Goal: Task Accomplishment & Management: Complete application form

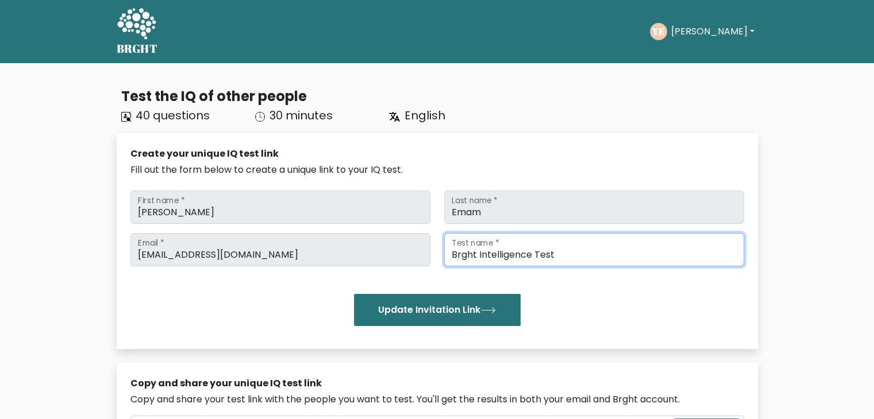
click at [469, 260] on input "Brght Intelligence Test" at bounding box center [594, 249] width 300 height 33
click at [487, 253] on input "Brght Intelligence Test" at bounding box center [594, 249] width 300 height 33
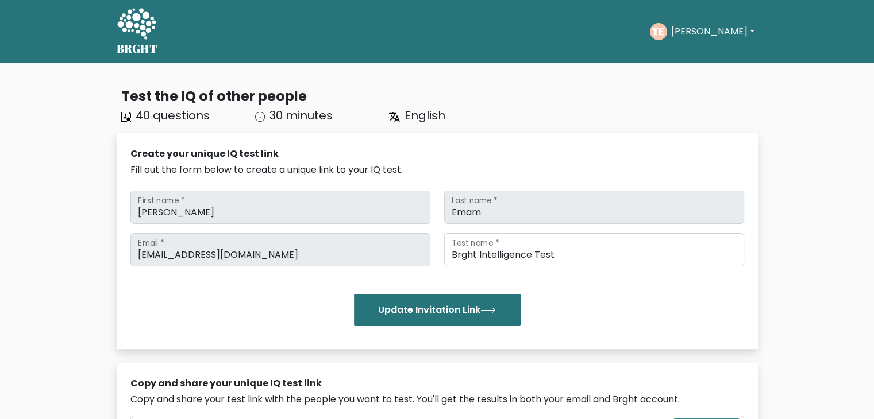
click at [685, 30] on button "[PERSON_NAME]" at bounding box center [712, 31] width 90 height 15
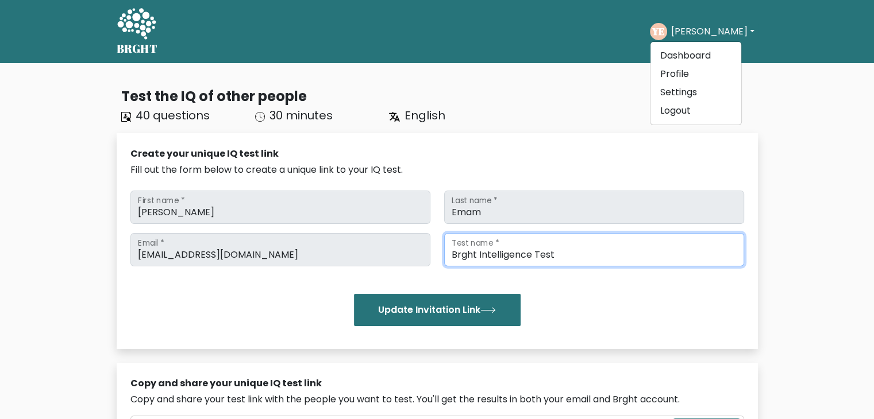
click at [628, 253] on input "Brght Intelligence Test" at bounding box center [594, 249] width 300 height 33
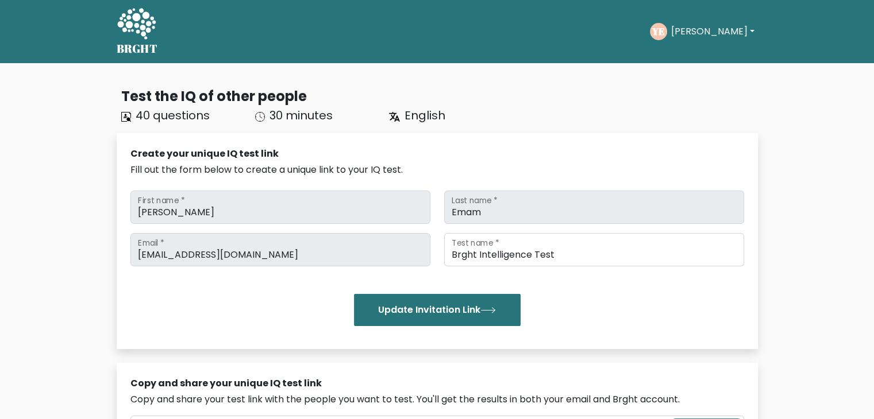
click at [678, 33] on button "[PERSON_NAME]" at bounding box center [712, 31] width 90 height 15
click at [676, 55] on link "Dashboard" at bounding box center [695, 56] width 91 height 18
click at [686, 36] on button "[PERSON_NAME]" at bounding box center [712, 31] width 90 height 15
click at [682, 57] on link "Dashboard" at bounding box center [695, 56] width 91 height 18
click at [665, 33] on text "YE" at bounding box center [657, 31] width 13 height 13
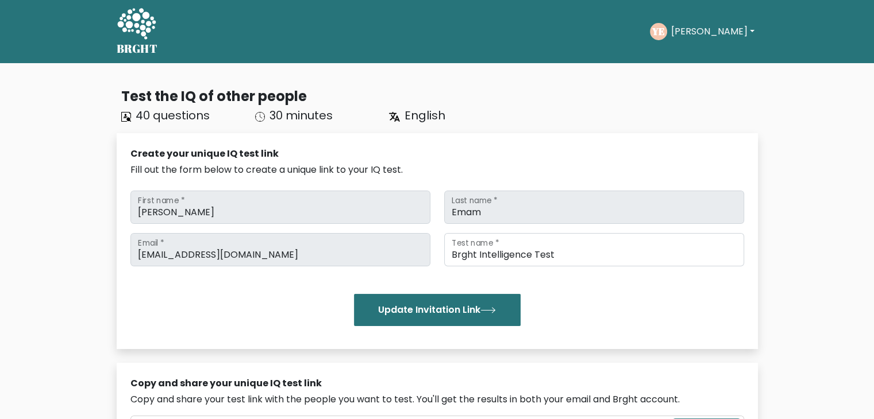
click at [696, 33] on button "[PERSON_NAME]" at bounding box center [712, 31] width 90 height 15
click at [678, 49] on link "Dashboard" at bounding box center [695, 56] width 91 height 18
click at [696, 28] on button "[PERSON_NAME]" at bounding box center [712, 31] width 90 height 15
click at [694, 51] on link "Dashboard" at bounding box center [695, 56] width 91 height 18
click at [700, 30] on button "[PERSON_NAME]" at bounding box center [712, 31] width 90 height 15
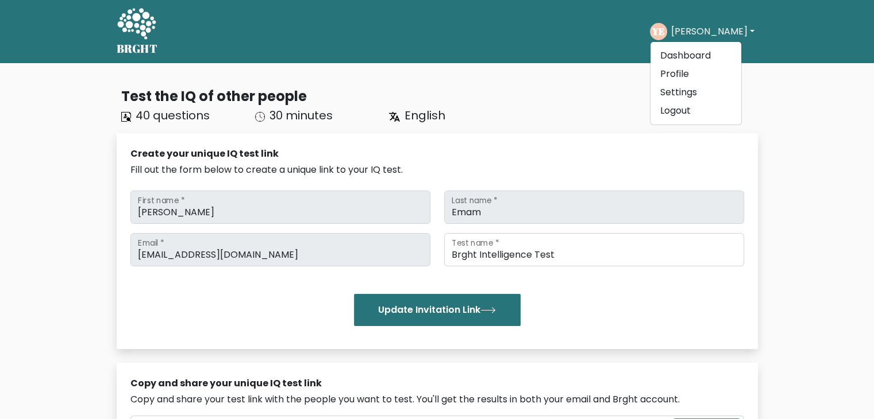
drag, startPoint x: 597, startPoint y: 11, endPoint x: 656, endPoint y: 10, distance: 59.2
click at [597, 12] on div "BRGHT BRGHT Take the test YE Yusuf Dashboard Profile Settings Logout Dashboard …" at bounding box center [437, 32] width 655 height 54
click at [686, 29] on button "[PERSON_NAME]" at bounding box center [712, 31] width 90 height 15
click at [686, 50] on link "Dashboard" at bounding box center [695, 56] width 91 height 18
drag, startPoint x: 0, startPoint y: 0, endPoint x: 131, endPoint y: 20, distance: 132.4
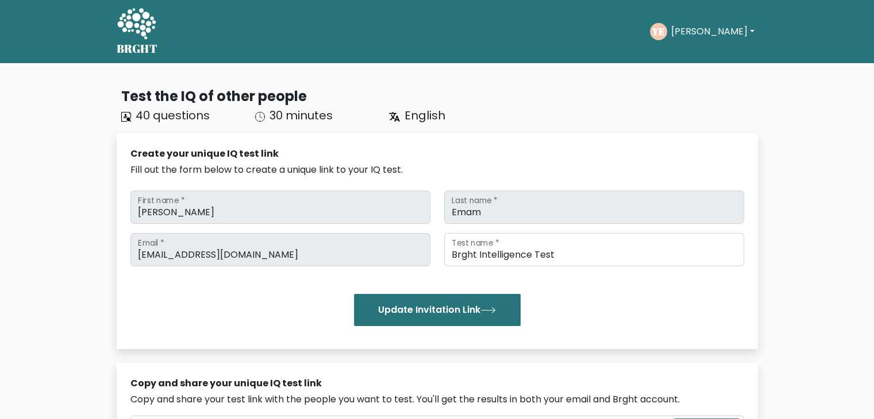
click at [131, 20] on icon at bounding box center [137, 24] width 40 height 34
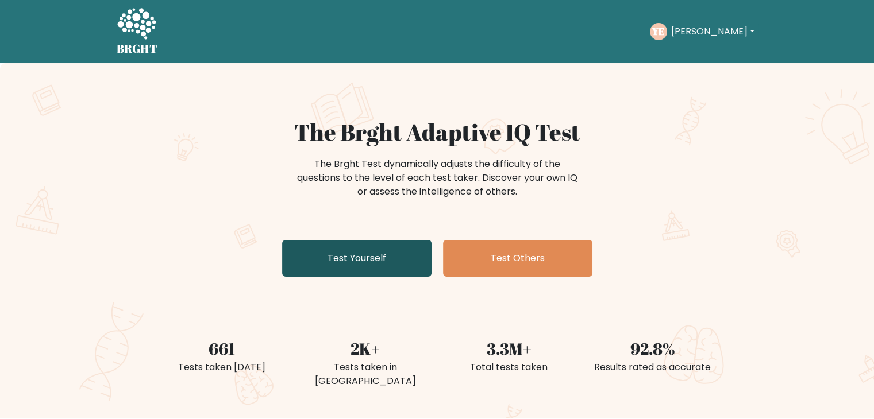
click at [389, 251] on link "Test Yourself" at bounding box center [356, 258] width 149 height 37
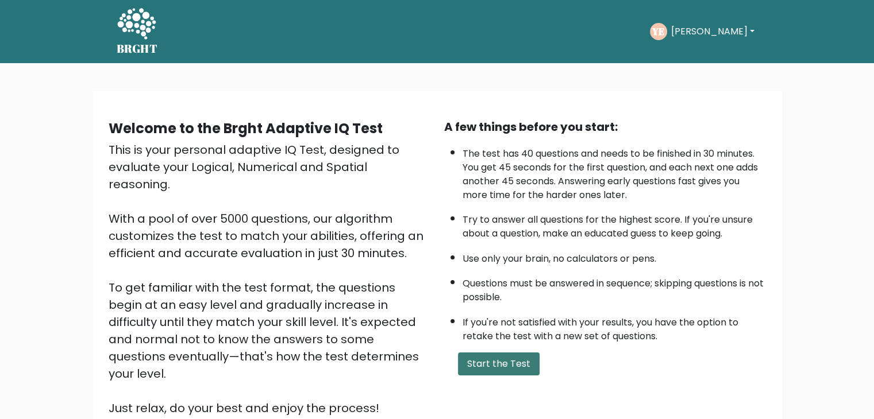
click at [485, 366] on button "Start the Test" at bounding box center [499, 364] width 82 height 23
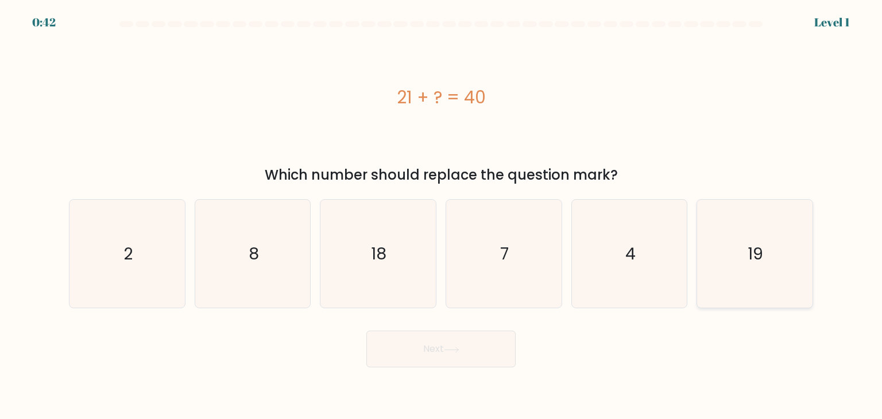
click at [736, 242] on icon "19" at bounding box center [755, 254] width 108 height 108
click at [442, 215] on input "f. 19" at bounding box center [441, 213] width 1 height 6
radio input "true"
click at [469, 342] on button "Next" at bounding box center [440, 349] width 149 height 37
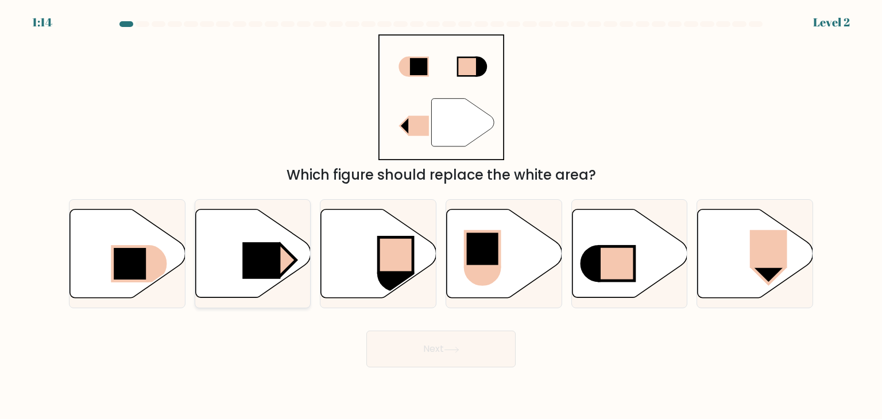
click at [284, 240] on icon at bounding box center [252, 254] width 115 height 88
click at [441, 215] on input "b." at bounding box center [441, 213] width 1 height 6
radio input "true"
click at [456, 356] on button "Next" at bounding box center [440, 349] width 149 height 37
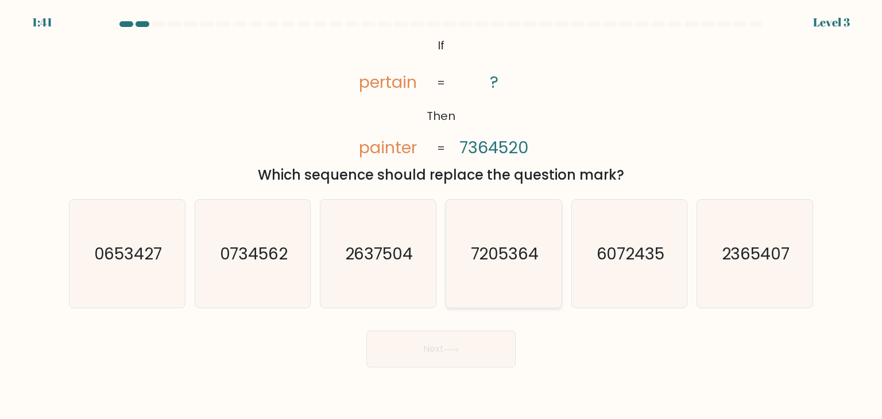
click at [498, 221] on icon "7205364" at bounding box center [504, 254] width 108 height 108
click at [442, 215] on input "d. 7205364" at bounding box center [441, 213] width 1 height 6
radio input "true"
click at [450, 349] on icon at bounding box center [452, 350] width 16 height 6
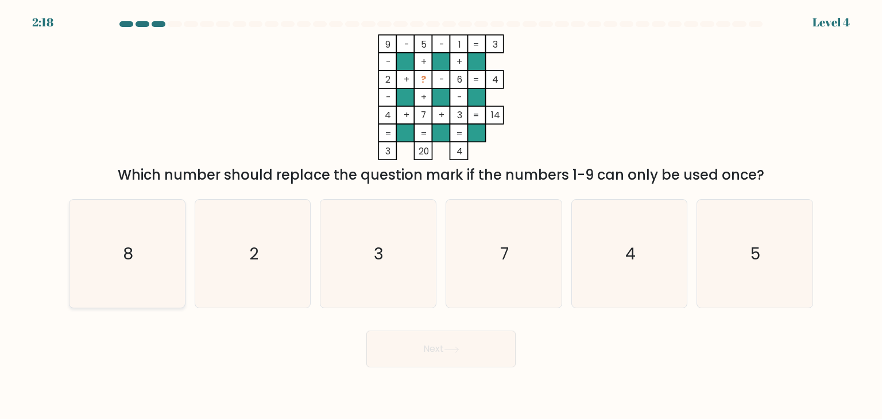
click at [165, 219] on icon "8" at bounding box center [127, 254] width 108 height 108
click at [441, 215] on input "a. 8" at bounding box center [441, 213] width 1 height 6
radio input "true"
click at [427, 345] on button "Next" at bounding box center [440, 349] width 149 height 37
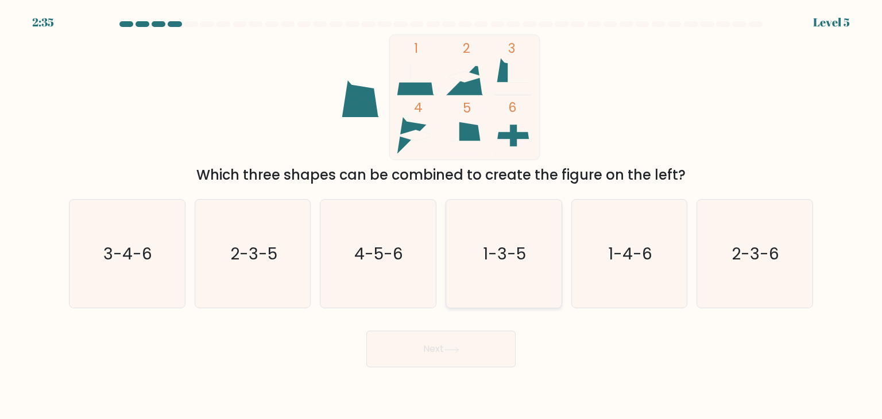
click at [484, 223] on icon "1-3-5" at bounding box center [504, 254] width 108 height 108
click at [442, 215] on input "d. 1-3-5" at bounding box center [441, 213] width 1 height 6
radio input "true"
click at [451, 332] on button "Next" at bounding box center [440, 349] width 149 height 37
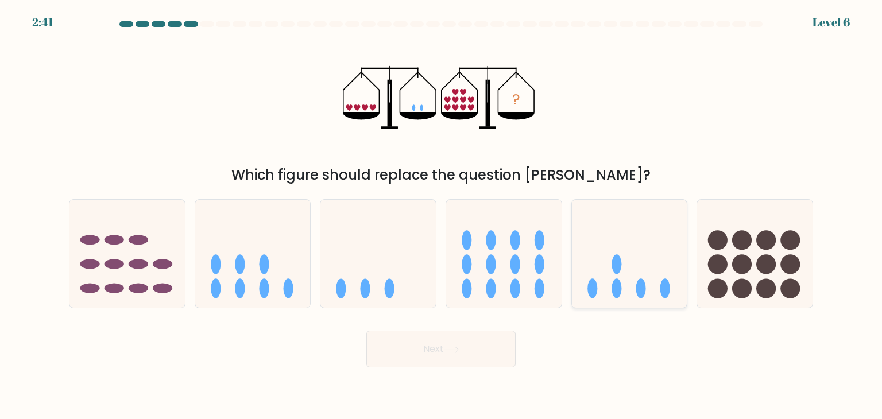
click at [608, 254] on icon at bounding box center [629, 253] width 115 height 95
click at [442, 215] on input "e." at bounding box center [441, 213] width 1 height 6
radio input "true"
click at [468, 345] on button "Next" at bounding box center [440, 349] width 149 height 37
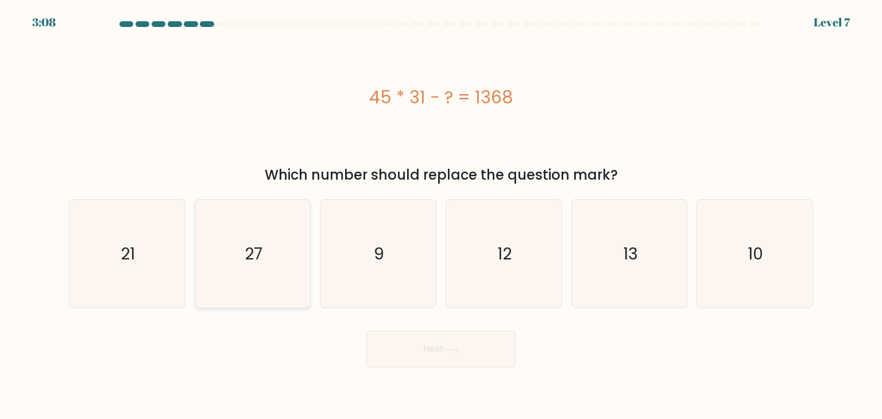
click at [232, 246] on icon "27" at bounding box center [253, 254] width 108 height 108
click at [441, 215] on input "b. 27" at bounding box center [441, 213] width 1 height 6
radio input "true"
click at [389, 353] on button "Next" at bounding box center [440, 349] width 149 height 37
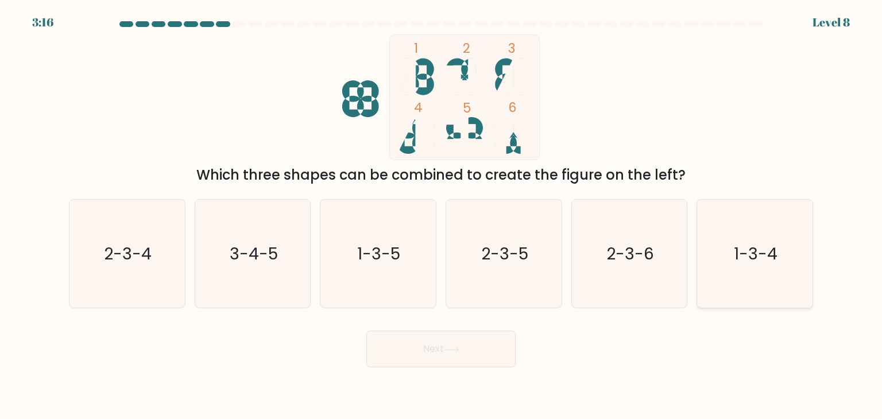
drag, startPoint x: 784, startPoint y: 246, endPoint x: 712, endPoint y: 268, distance: 74.5
click at [782, 246] on icon "1-3-4" at bounding box center [755, 254] width 108 height 108
click at [442, 215] on input "f. 1-3-4" at bounding box center [441, 213] width 1 height 6
radio input "true"
click at [497, 345] on button "Next" at bounding box center [440, 349] width 149 height 37
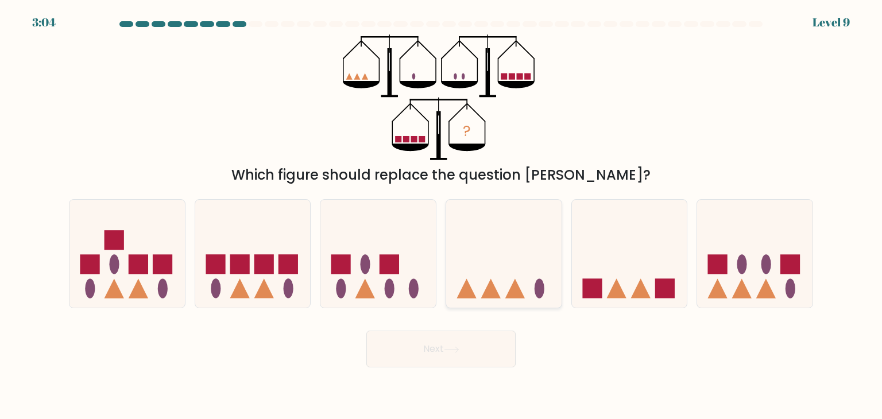
click at [535, 234] on icon at bounding box center [503, 253] width 115 height 95
click at [442, 215] on input "d." at bounding box center [441, 213] width 1 height 6
radio input "true"
click at [452, 349] on icon at bounding box center [452, 350] width 16 height 6
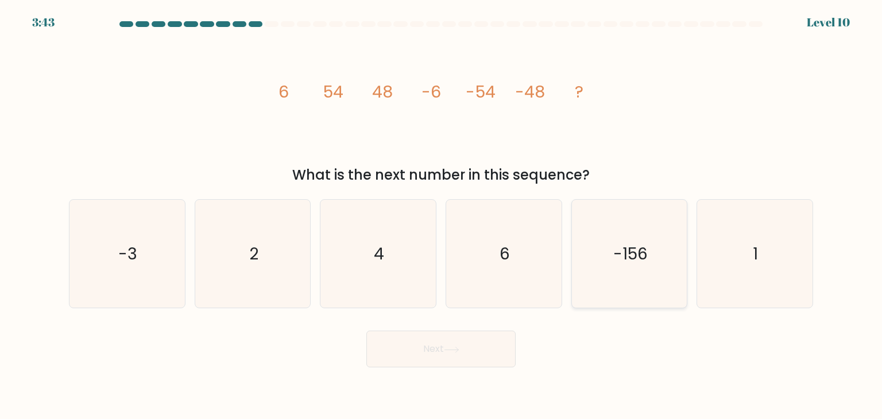
click at [608, 283] on icon "-156" at bounding box center [630, 254] width 108 height 108
click at [442, 215] on input "e. -156" at bounding box center [441, 213] width 1 height 6
radio input "true"
click at [461, 128] on icon "image/svg+xml 6 54 48 -6 -54 -48 ?" at bounding box center [441, 97] width 345 height 126
click at [492, 217] on icon "6" at bounding box center [504, 254] width 108 height 108
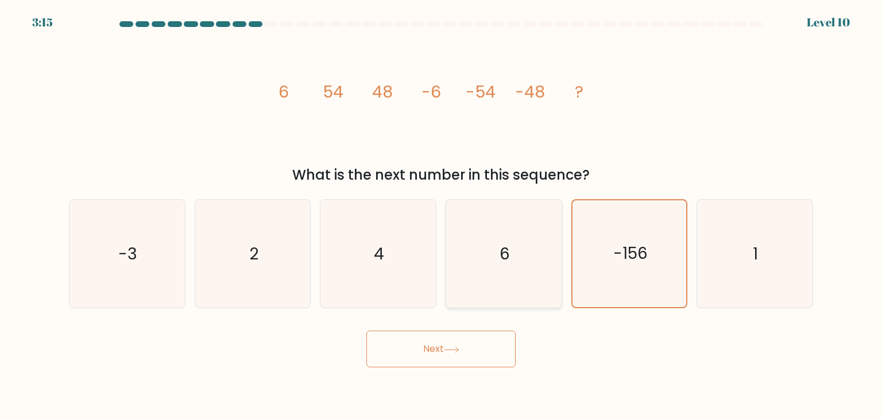
click at [442, 215] on input "d. 6" at bounding box center [441, 213] width 1 height 6
radio input "true"
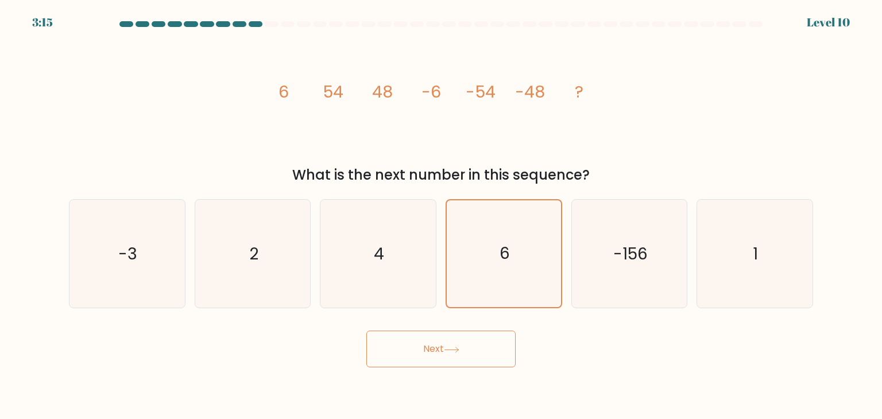
click at [495, 341] on button "Next" at bounding box center [440, 349] width 149 height 37
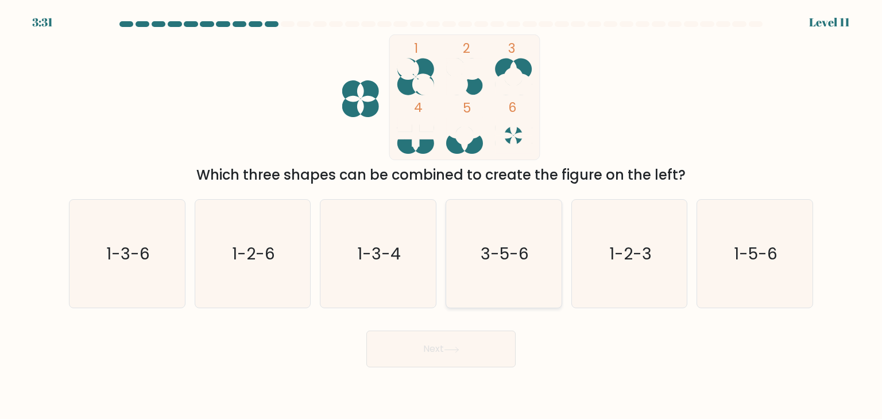
click at [521, 244] on text "3-5-6" at bounding box center [505, 253] width 48 height 23
click at [442, 215] on input "d. 3-5-6" at bounding box center [441, 213] width 1 height 6
radio input "true"
click at [491, 350] on button "Next" at bounding box center [440, 349] width 149 height 37
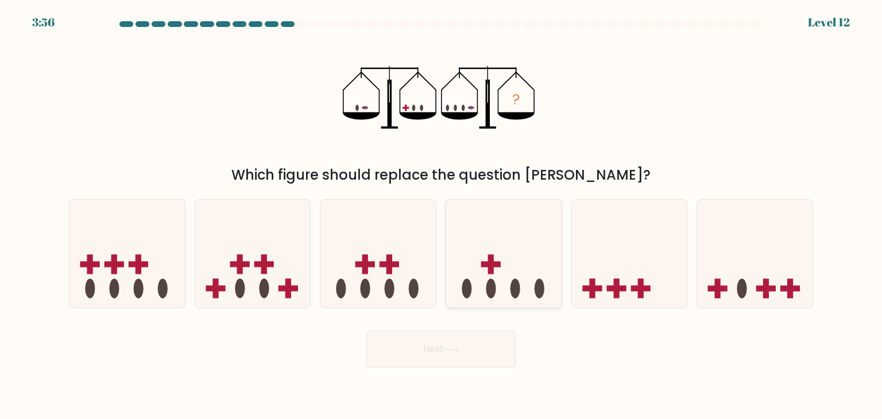
click at [496, 274] on icon at bounding box center [503, 253] width 115 height 95
click at [442, 215] on input "d." at bounding box center [441, 213] width 1 height 6
radio input "true"
click at [424, 348] on button "Next" at bounding box center [440, 349] width 149 height 37
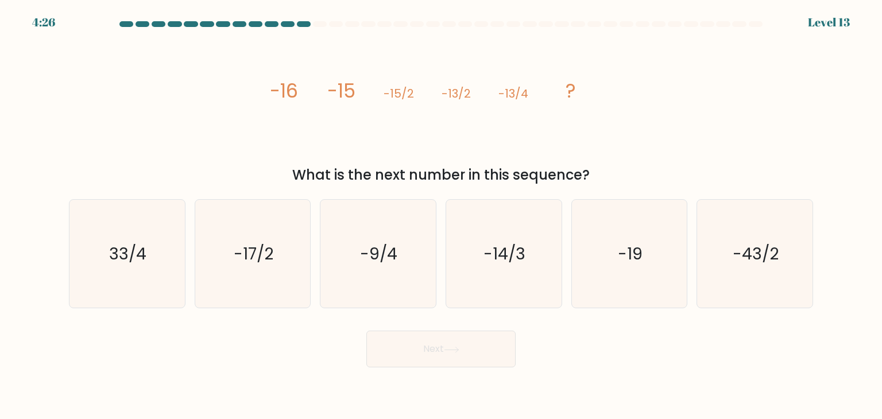
click at [356, 85] on icon "image/svg+xml -16 -15 -15/2 -13/2 -13/4 ?" at bounding box center [441, 97] width 345 height 126
click at [404, 95] on tspan "-15/2" at bounding box center [399, 94] width 30 height 16
click at [449, 92] on tspan "-13/2" at bounding box center [456, 94] width 29 height 16
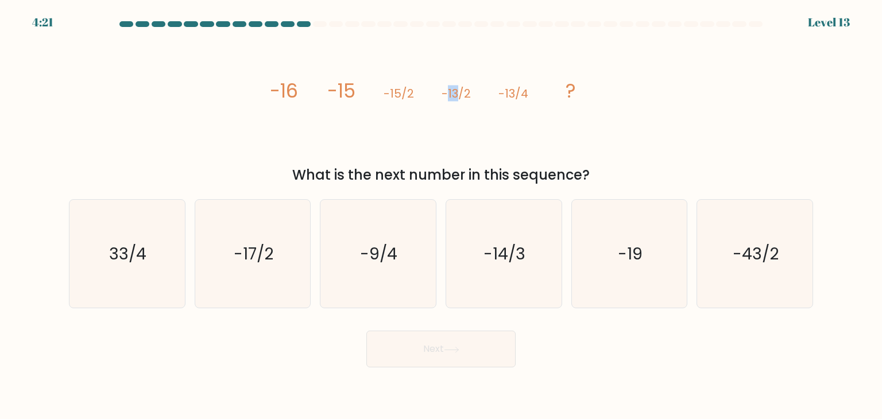
click at [449, 92] on tspan "-13/2" at bounding box center [456, 94] width 29 height 16
click at [512, 99] on tspan "-13/4" at bounding box center [514, 94] width 30 height 16
click at [286, 95] on tspan "-16" at bounding box center [284, 91] width 28 height 27
click at [474, 87] on icon "image/svg+xml -16 -15 -15/2 -13/2 -13/4 ?" at bounding box center [441, 97] width 345 height 126
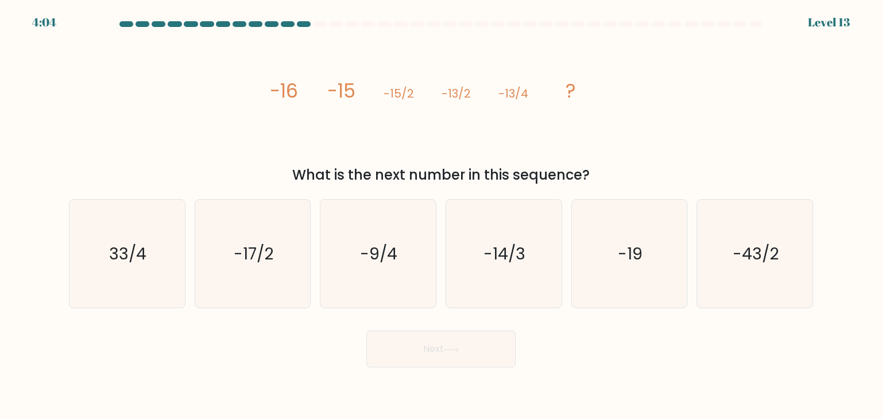
click at [474, 87] on icon "image/svg+xml -16 -15 -15/2 -13/2 -13/4 ?" at bounding box center [441, 97] width 345 height 126
click at [515, 97] on tspan "-13/4" at bounding box center [514, 94] width 30 height 16
click at [557, 130] on icon "image/svg+xml -16 -15 -15/2 -13/2 -13/4 ?" at bounding box center [441, 97] width 345 height 126
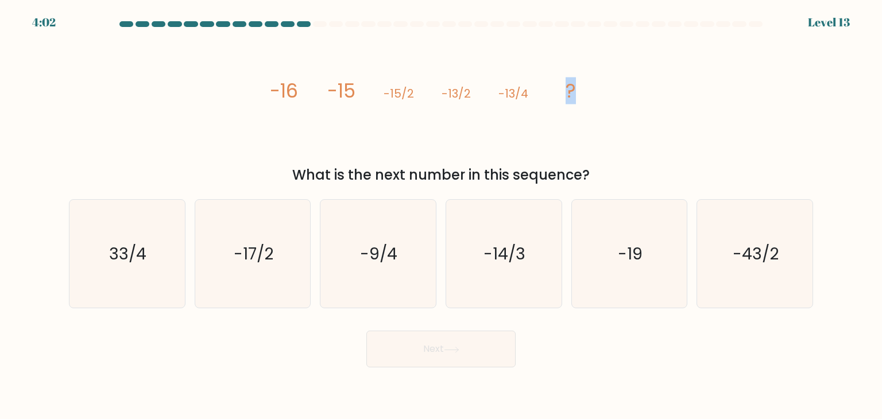
click at [557, 130] on icon "image/svg+xml -16 -15 -15/2 -13/2 -13/4 ?" at bounding box center [441, 97] width 345 height 126
click at [374, 281] on icon "-9/4" at bounding box center [378, 254] width 108 height 108
click at [414, 251] on icon "-9/4" at bounding box center [378, 254] width 108 height 108
click at [441, 215] on input "c. -9/4" at bounding box center [441, 213] width 1 height 6
radio input "true"
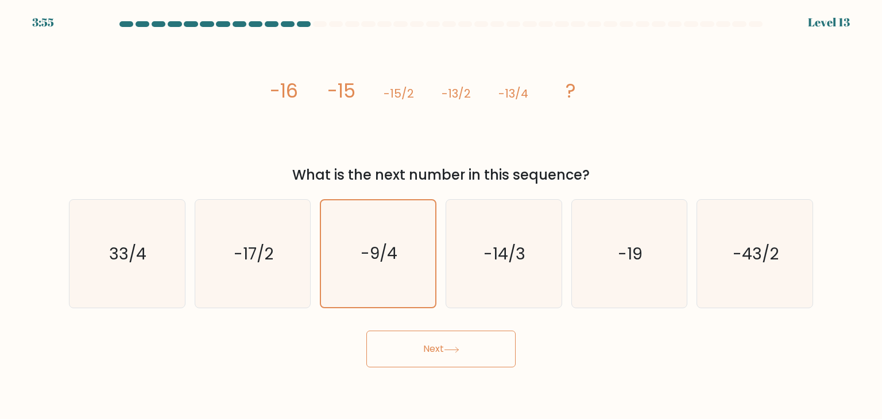
click at [442, 357] on button "Next" at bounding box center [440, 349] width 149 height 37
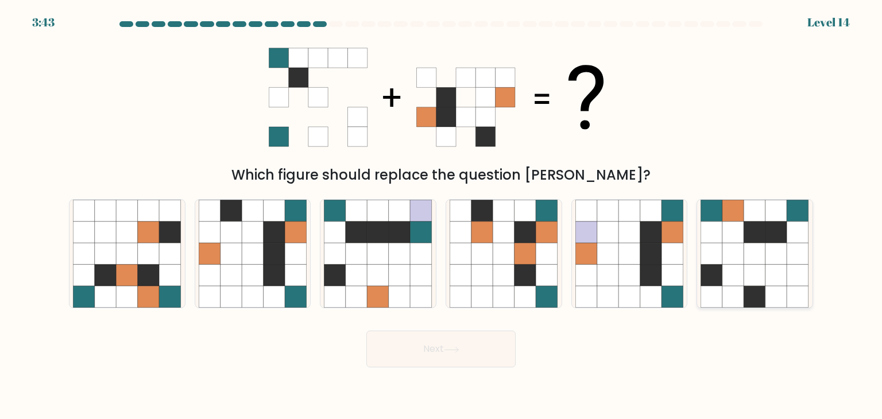
click at [747, 223] on icon at bounding box center [755, 233] width 22 height 22
click at [442, 215] on input "f." at bounding box center [441, 213] width 1 height 6
radio input "true"
click at [529, 207] on icon at bounding box center [526, 211] width 22 height 22
click at [442, 210] on input "d." at bounding box center [441, 213] width 1 height 6
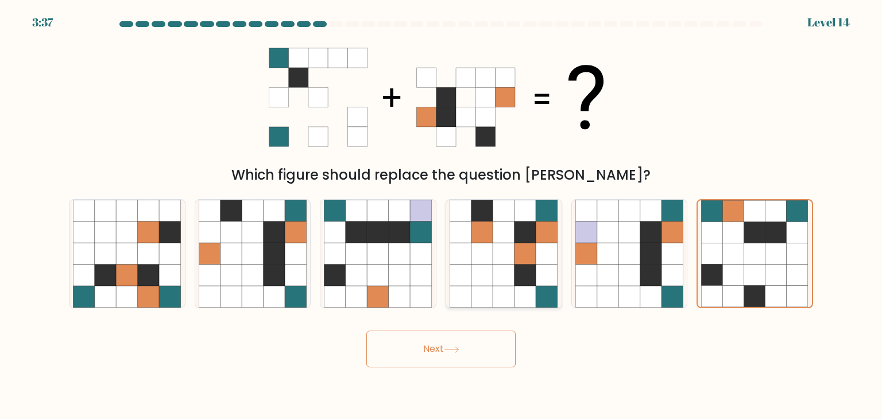
radio input "true"
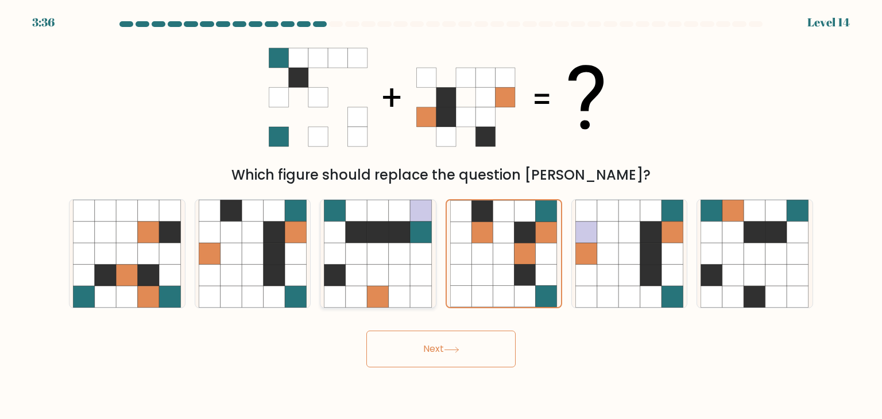
click at [380, 218] on icon at bounding box center [379, 211] width 22 height 22
click at [441, 215] on input "c." at bounding box center [441, 213] width 1 height 6
radio input "true"
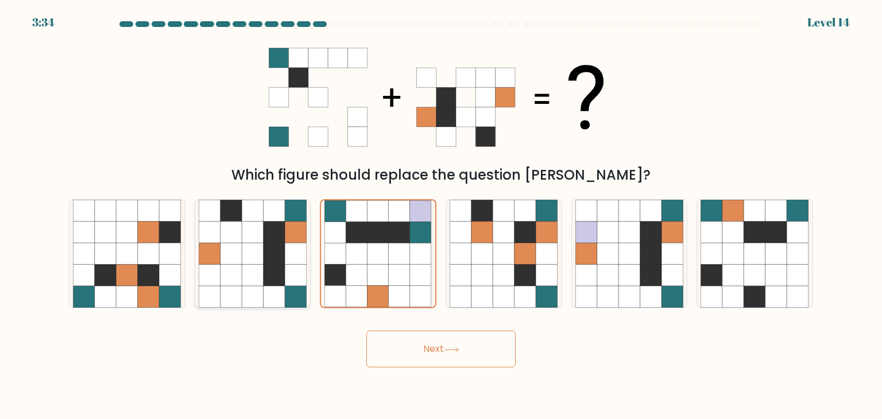
click at [283, 207] on icon at bounding box center [275, 211] width 22 height 22
click at [441, 210] on input "b." at bounding box center [441, 213] width 1 height 6
radio input "true"
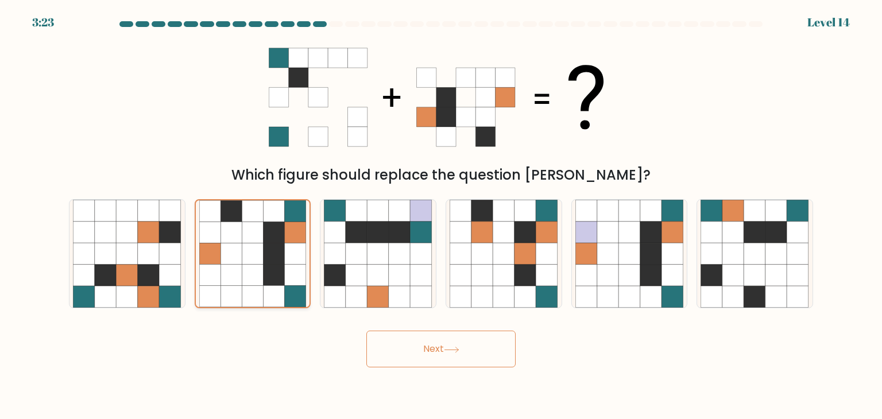
click at [298, 256] on icon at bounding box center [295, 254] width 21 height 21
click at [441, 215] on input "b." at bounding box center [441, 213] width 1 height 6
click at [391, 348] on button "Next" at bounding box center [440, 349] width 149 height 37
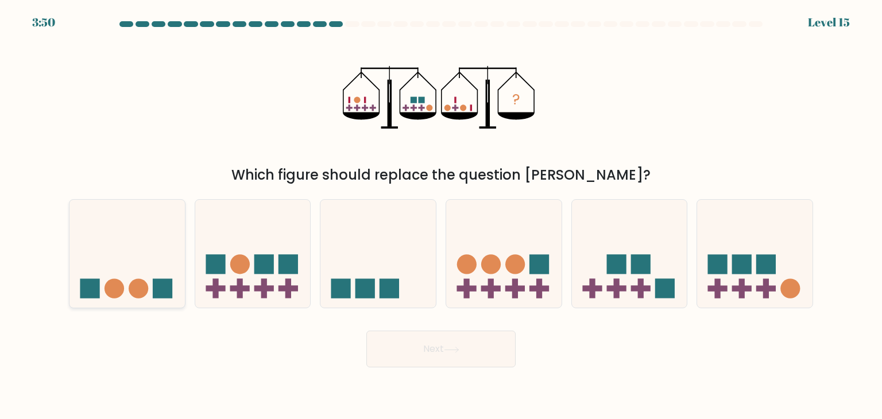
click at [124, 230] on icon at bounding box center [127, 253] width 115 height 95
click at [441, 215] on input "a." at bounding box center [441, 213] width 1 height 6
radio input "true"
click at [503, 348] on button "Next" at bounding box center [440, 349] width 149 height 37
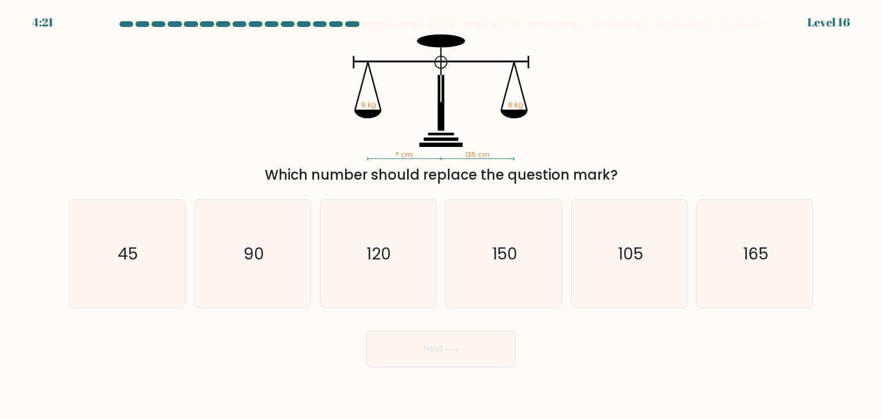
click at [607, 366] on div "Next" at bounding box center [441, 344] width 758 height 45
click at [514, 106] on tspan "6 kg" at bounding box center [515, 105] width 15 height 10
click at [505, 109] on icon "? cm 135 cm 9 kg 6 kg" at bounding box center [441, 97] width 345 height 126
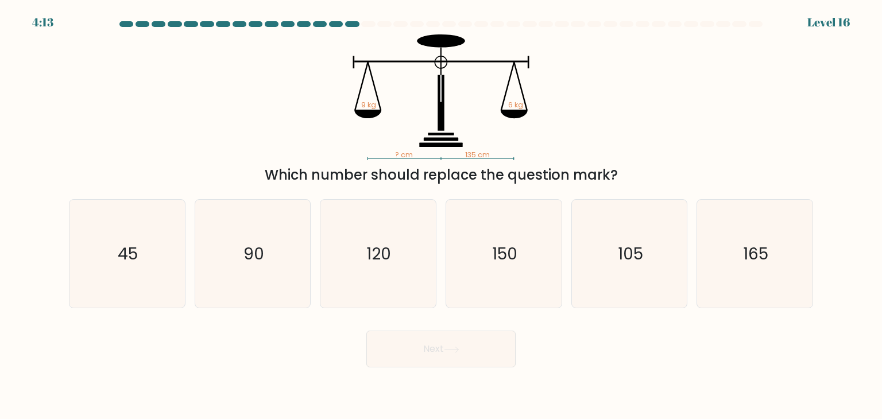
click at [510, 118] on icon at bounding box center [514, 114] width 27 height 9
click at [513, 120] on icon "? cm 135 cm 9 kg 6 kg" at bounding box center [441, 97] width 345 height 126
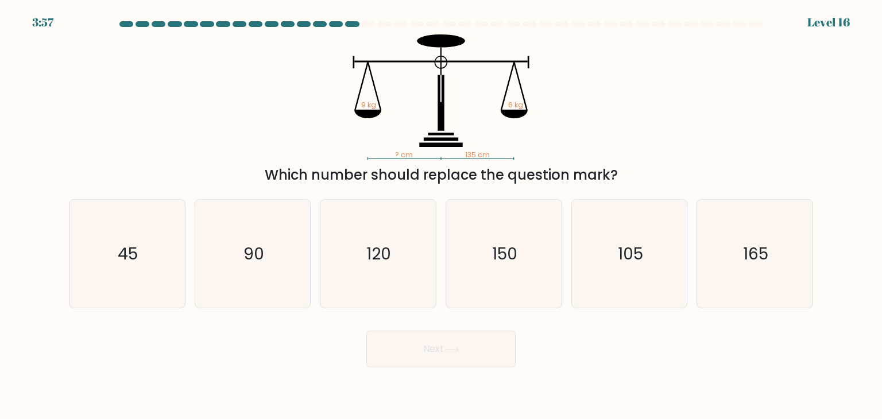
click at [501, 99] on icon "? cm 135 cm 9 kg 6 kg" at bounding box center [441, 97] width 345 height 126
click at [446, 126] on icon "? cm 135 cm 9 kg 6 kg" at bounding box center [441, 97] width 345 height 126
click at [365, 106] on tspan "9 kg" at bounding box center [368, 105] width 15 height 10
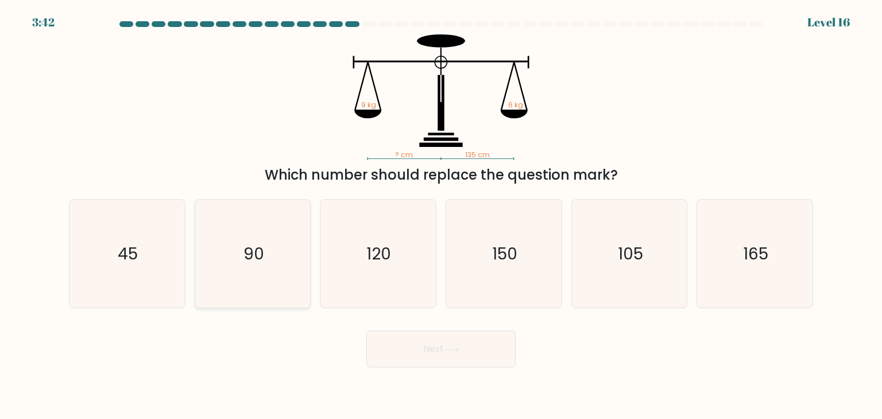
click at [281, 280] on icon "90" at bounding box center [253, 254] width 108 height 108
click at [441, 215] on input "b. 90" at bounding box center [441, 213] width 1 height 6
radio input "true"
click at [416, 349] on button "Next" at bounding box center [440, 349] width 149 height 37
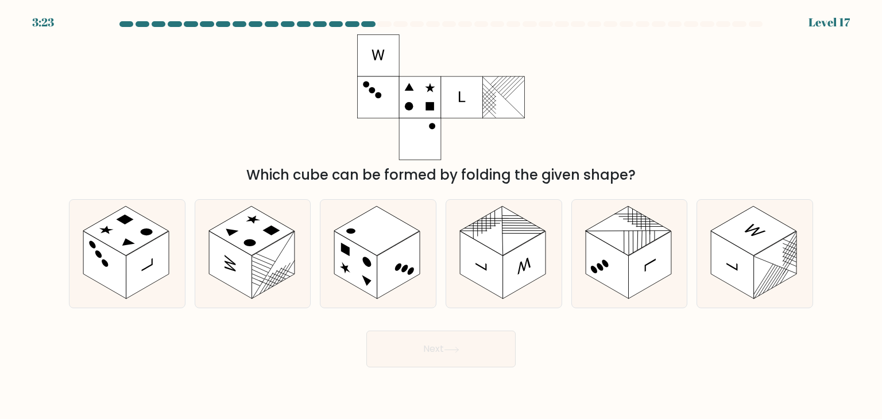
click at [623, 368] on body "3:23 Level 17" at bounding box center [441, 209] width 882 height 419
drag, startPoint x: 335, startPoint y: 218, endPoint x: 426, endPoint y: 290, distance: 115.6
click at [335, 218] on icon at bounding box center [378, 254] width 115 height 108
click at [441, 215] on input "c." at bounding box center [441, 213] width 1 height 6
radio input "true"
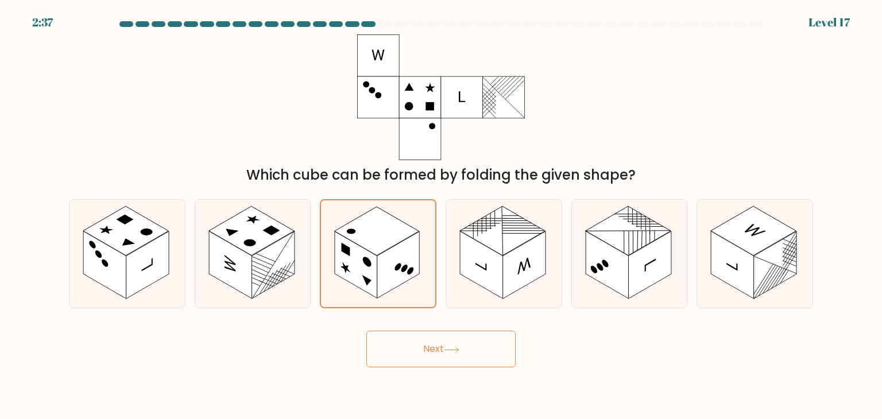
click at [452, 342] on button "Next" at bounding box center [440, 349] width 149 height 37
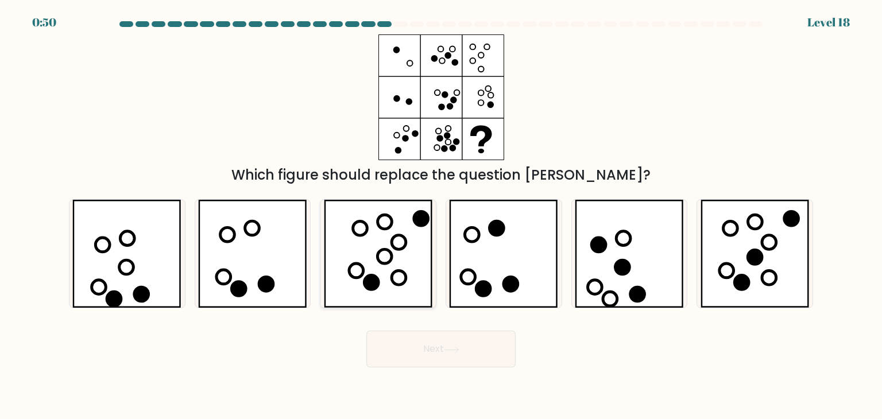
click at [383, 231] on icon at bounding box center [378, 254] width 109 height 108
click at [441, 215] on input "c." at bounding box center [441, 213] width 1 height 6
radio input "true"
click at [436, 359] on button "Next" at bounding box center [440, 349] width 149 height 37
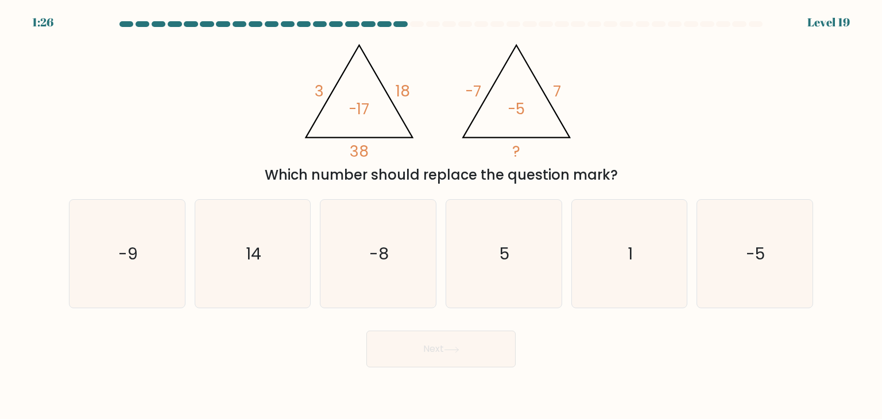
click at [357, 115] on tspan "-17" at bounding box center [359, 108] width 21 height 21
click at [398, 92] on tspan "18" at bounding box center [403, 90] width 14 height 21
click at [370, 148] on icon "@import url('https://fonts.googleapis.com/css?family=Abril+Fatface:400,100,100i…" at bounding box center [441, 97] width 290 height 126
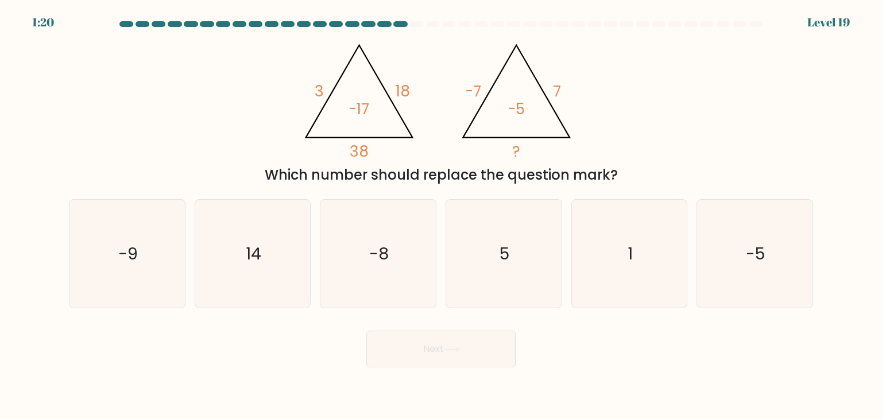
click at [370, 148] on icon "@import url('https://fonts.googleapis.com/css?family=Abril+Fatface:400,100,100i…" at bounding box center [441, 97] width 290 height 126
click at [407, 84] on tspan "18" at bounding box center [403, 90] width 14 height 21
click at [376, 68] on icon "@import url('https://fonts.googleapis.com/css?family=Abril+Fatface:400,100,100i…" at bounding box center [441, 97] width 290 height 126
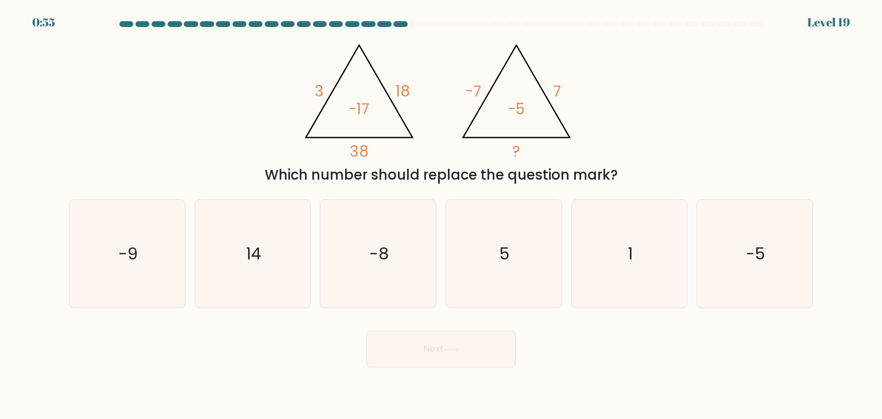
click at [361, 105] on tspan "-17" at bounding box center [359, 108] width 21 height 21
click at [397, 86] on tspan "18" at bounding box center [403, 90] width 14 height 21
click at [312, 87] on icon "@import url('https://fonts.googleapis.com/css?family=Abril+Fatface:400,100,100i…" at bounding box center [441, 97] width 290 height 126
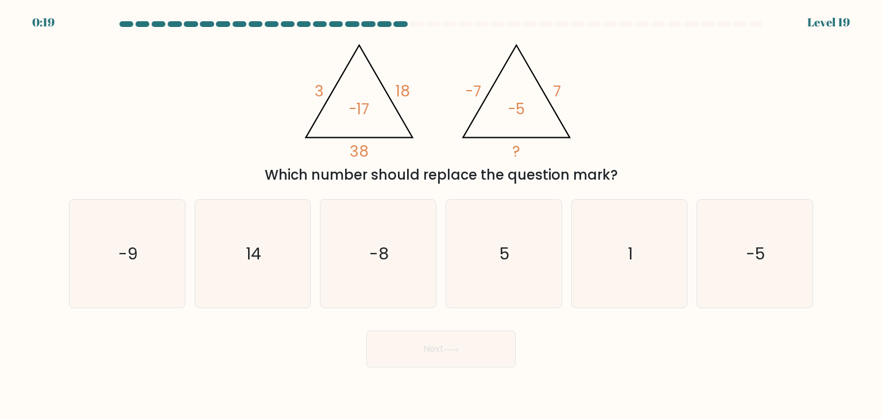
click at [395, 95] on icon "@import url('https://fonts.googleapis.com/css?family=Abril+Fatface:400,100,100i…" at bounding box center [441, 97] width 290 height 126
click at [396, 95] on tspan "18" at bounding box center [403, 90] width 14 height 21
click at [358, 117] on tspan "-17" at bounding box center [359, 108] width 21 height 21
click at [565, 95] on icon "@import url('https://fonts.googleapis.com/css?family=Abril+Fatface:400,100,100i…" at bounding box center [441, 97] width 290 height 126
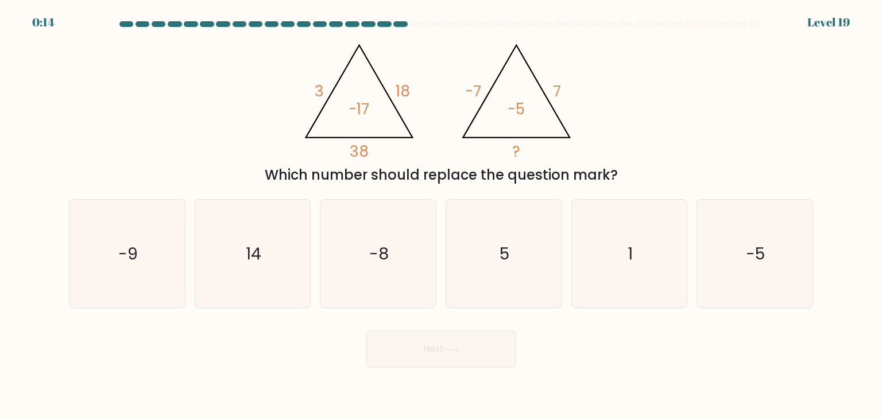
click at [565, 95] on icon "@import url('https://fonts.googleapis.com/css?family=Abril+Fatface:400,100,100i…" at bounding box center [441, 97] width 290 height 126
click at [524, 110] on tspan "-5" at bounding box center [516, 108] width 17 height 21
click at [524, 111] on tspan "-5" at bounding box center [516, 108] width 17 height 21
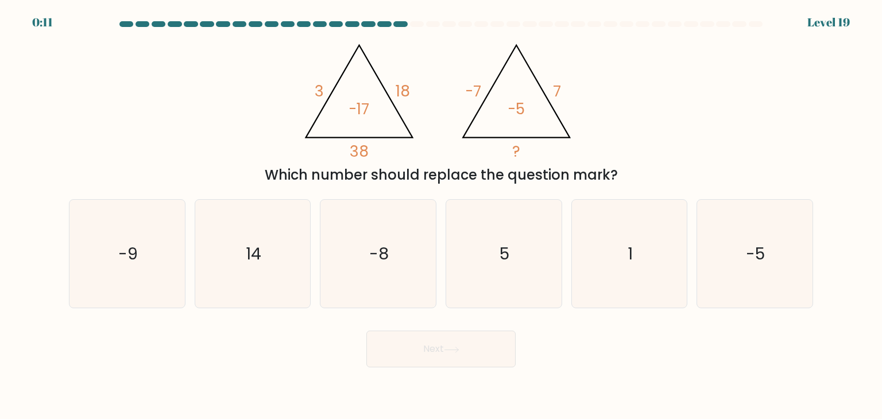
click at [524, 111] on tspan "-5" at bounding box center [516, 108] width 17 height 21
drag, startPoint x: 472, startPoint y: 249, endPoint x: 460, endPoint y: 292, distance: 45.4
click at [472, 249] on icon "5" at bounding box center [504, 254] width 108 height 108
click at [442, 215] on input "d. 5" at bounding box center [441, 213] width 1 height 6
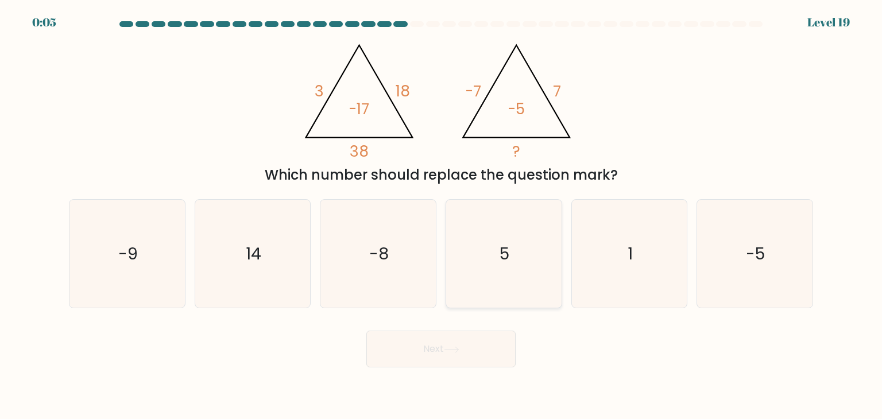
radio input "true"
click at [432, 345] on button "Next" at bounding box center [440, 349] width 149 height 37
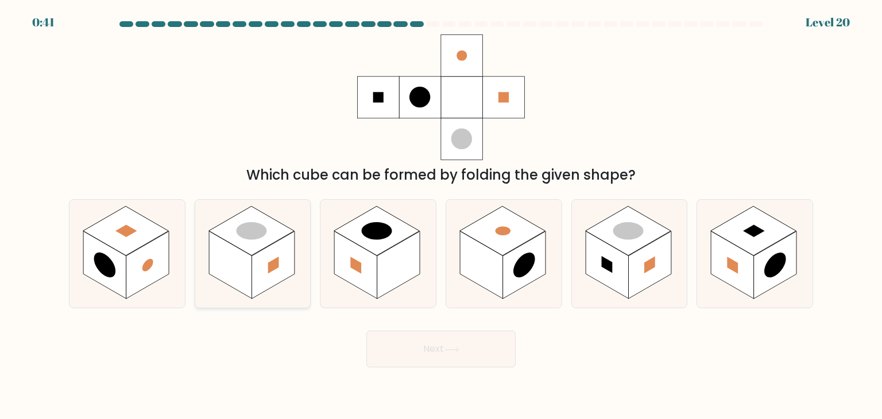
click at [285, 250] on rect at bounding box center [273, 265] width 43 height 68
click at [441, 215] on input "b." at bounding box center [441, 213] width 1 height 6
radio input "true"
click at [447, 349] on icon at bounding box center [452, 350] width 16 height 6
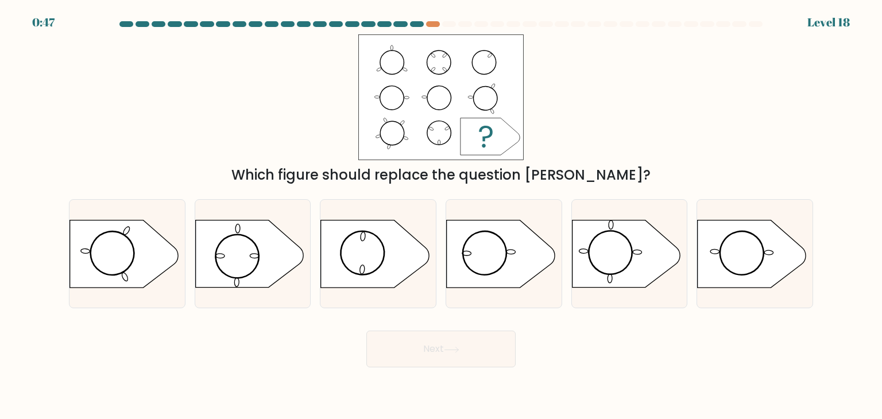
click at [608, 345] on div "Next" at bounding box center [441, 344] width 758 height 45
click at [615, 234] on icon at bounding box center [626, 254] width 108 height 67
click at [442, 215] on input "e." at bounding box center [441, 213] width 1 height 6
radio input "true"
click at [481, 354] on button "Next" at bounding box center [440, 349] width 149 height 37
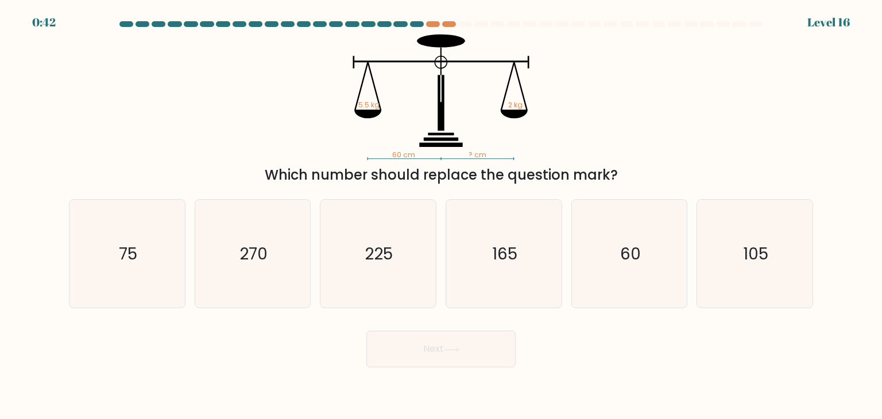
click at [467, 118] on icon "60 cm ? cm 5.5 kg 2 kg" at bounding box center [441, 97] width 345 height 126
click at [535, 223] on icon "165" at bounding box center [504, 254] width 108 height 108
click at [442, 215] on input "d. 165" at bounding box center [441, 213] width 1 height 6
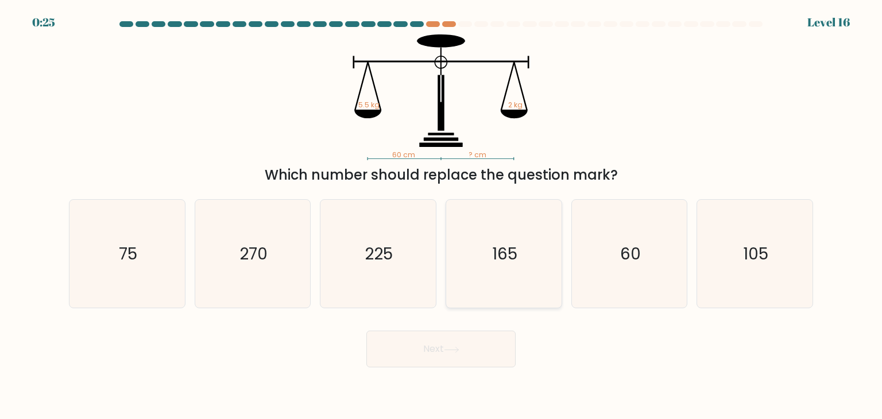
radio input "true"
click at [445, 349] on button "Next" at bounding box center [440, 349] width 149 height 37
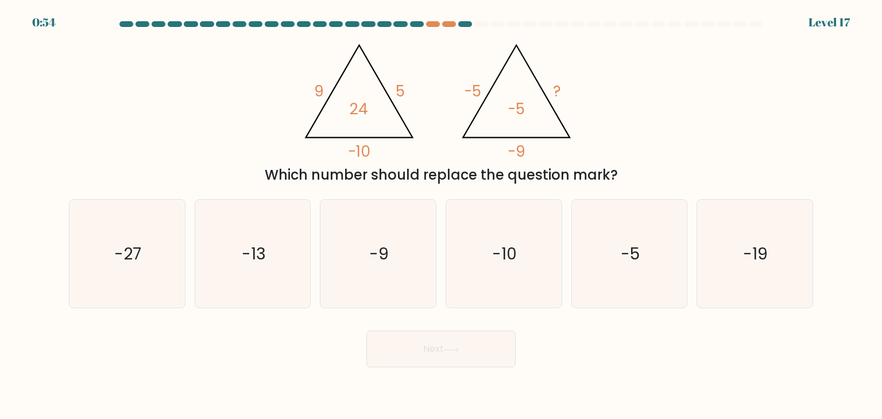
click at [522, 109] on tspan "-5" at bounding box center [516, 108] width 17 height 21
click at [524, 148] on tspan "-9" at bounding box center [517, 151] width 18 height 21
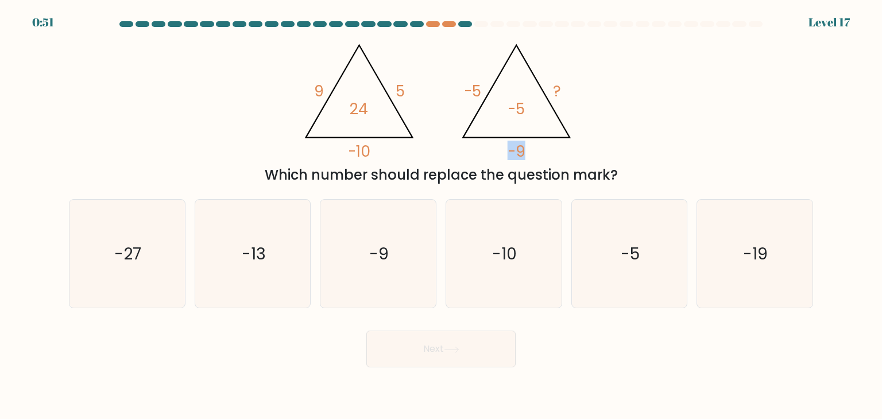
click at [524, 148] on tspan "-9" at bounding box center [517, 151] width 18 height 21
drag, startPoint x: 409, startPoint y: 252, endPoint x: 411, endPoint y: 257, distance: 6.0
click at [410, 255] on icon "-9" at bounding box center [378, 254] width 108 height 108
click at [441, 215] on input "c. -9" at bounding box center [441, 213] width 1 height 6
radio input "true"
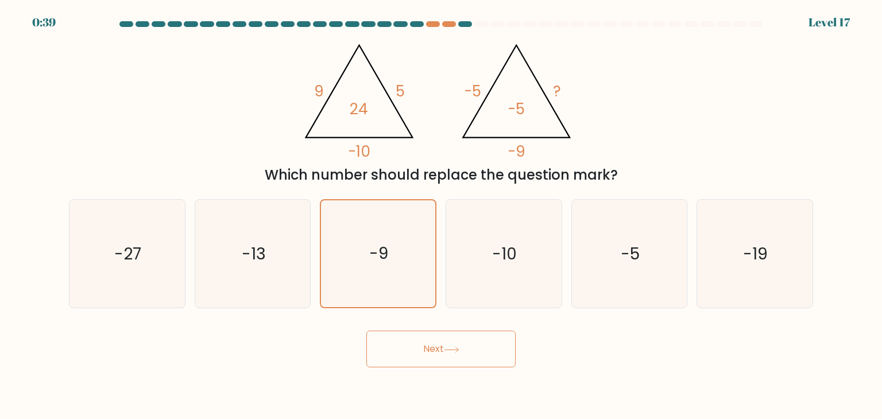
click at [456, 338] on button "Next" at bounding box center [440, 349] width 149 height 37
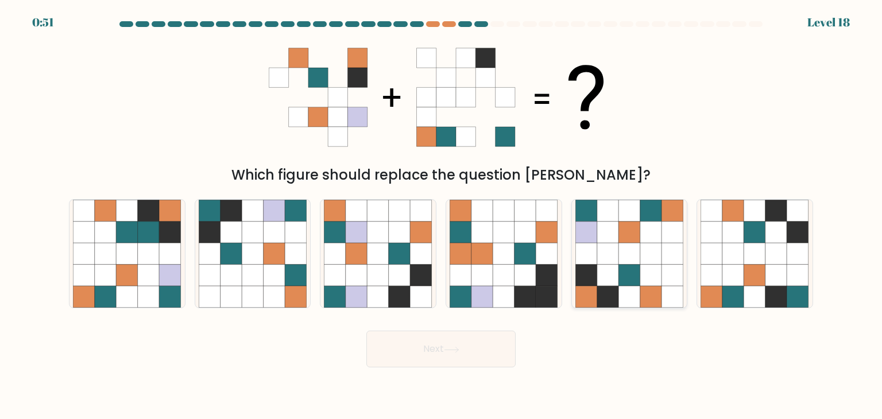
click at [628, 230] on icon at bounding box center [630, 233] width 22 height 22
click at [442, 215] on input "e." at bounding box center [441, 213] width 1 height 6
radio input "true"
click at [455, 361] on button "Next" at bounding box center [440, 349] width 149 height 37
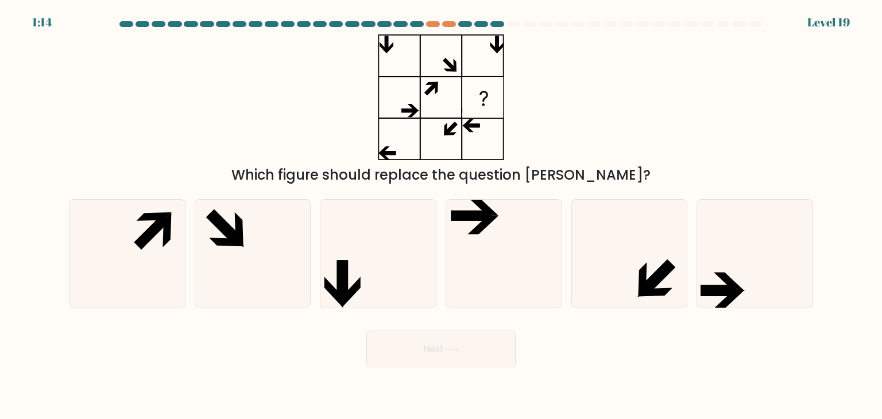
drag, startPoint x: 729, startPoint y: 258, endPoint x: 582, endPoint y: 334, distance: 164.9
click at [725, 258] on icon at bounding box center [755, 254] width 108 height 108
click at [442, 215] on input "f." at bounding box center [441, 213] width 1 height 6
radio input "true"
click at [475, 357] on button "Next" at bounding box center [440, 349] width 149 height 37
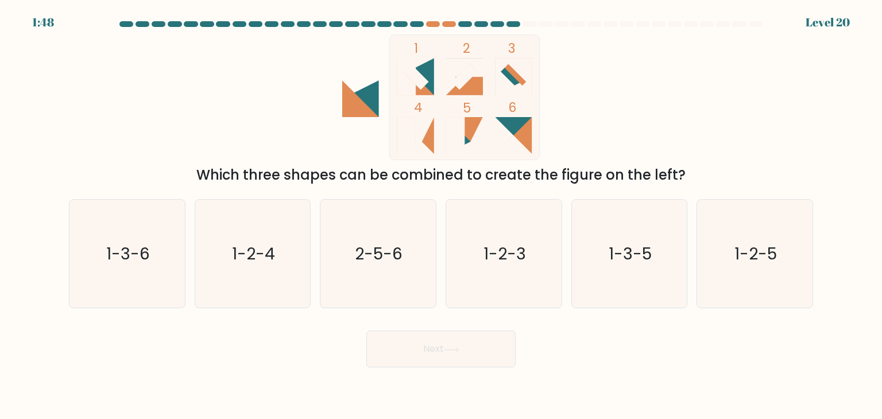
click at [592, 136] on icon "1 2 3 4 5 6" at bounding box center [441, 97] width 309 height 126
click at [387, 236] on icon "2-5-6" at bounding box center [378, 254] width 108 height 108
click at [441, 215] on input "c. 2-5-6" at bounding box center [441, 213] width 1 height 6
radio input "true"
click at [528, 122] on icon at bounding box center [513, 135] width 37 height 37
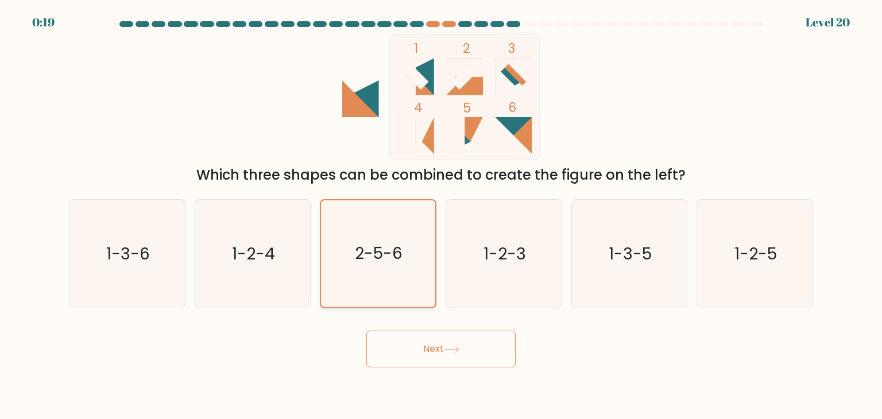
click at [368, 223] on icon "2-5-6" at bounding box center [378, 253] width 107 height 107
click at [441, 215] on input "c. 2-5-6" at bounding box center [441, 213] width 1 height 6
drag, startPoint x: 164, startPoint y: 260, endPoint x: 196, endPoint y: 272, distance: 33.8
click at [164, 260] on icon "1-3-6" at bounding box center [127, 254] width 108 height 108
click at [441, 215] on input "a. 1-3-6" at bounding box center [441, 213] width 1 height 6
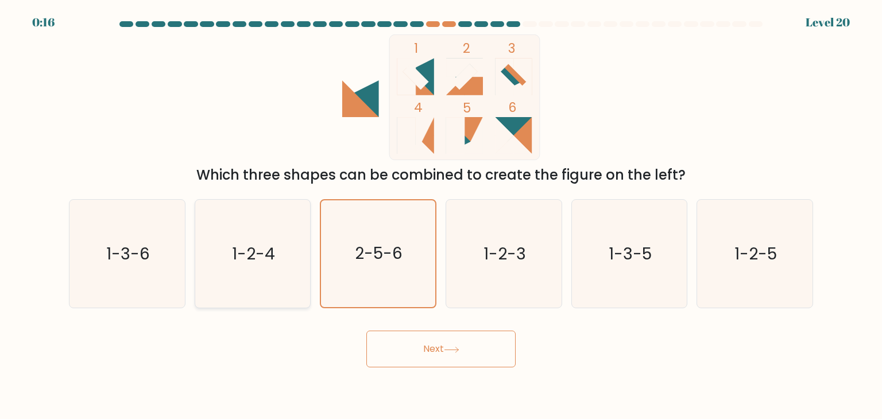
radio input "true"
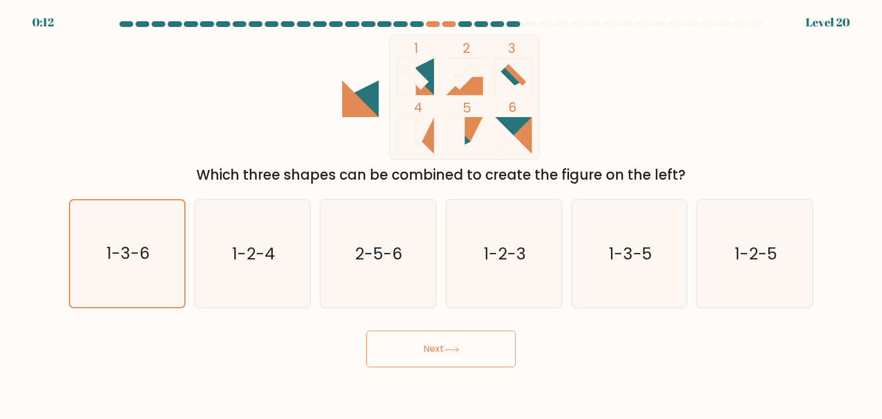
click at [458, 344] on button "Next" at bounding box center [440, 349] width 149 height 37
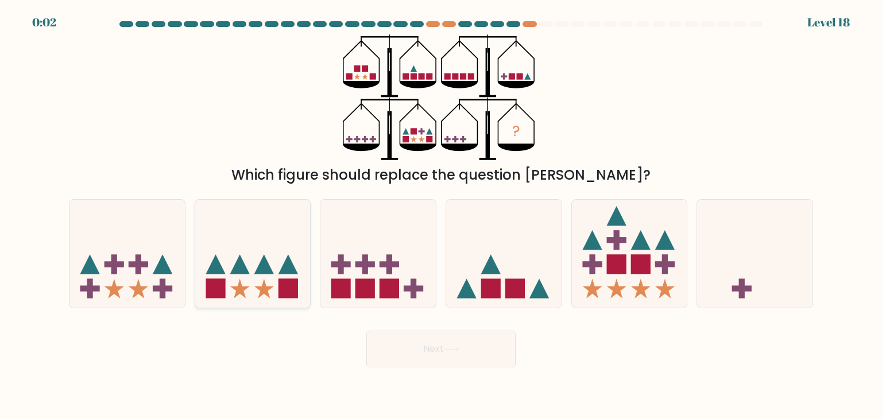
click at [287, 304] on div at bounding box center [253, 253] width 117 height 109
click at [441, 215] on input "b." at bounding box center [441, 213] width 1 height 6
radio input "true"
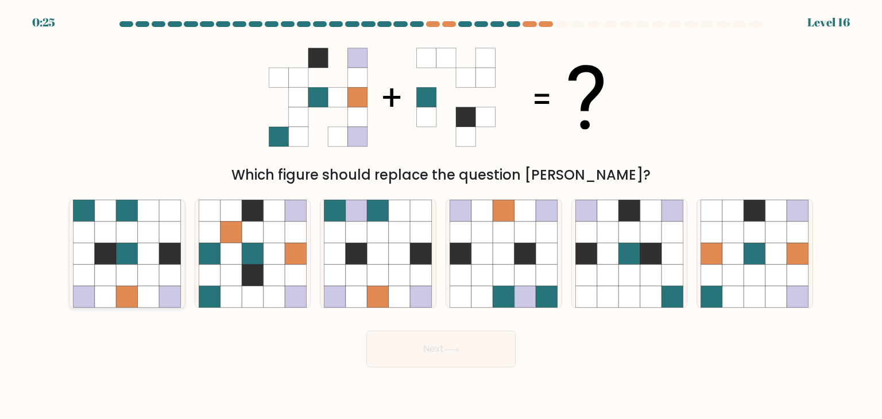
click at [134, 292] on icon at bounding box center [128, 298] width 22 height 22
click at [441, 215] on input "a." at bounding box center [441, 213] width 1 height 6
radio input "true"
click at [398, 366] on button "Next" at bounding box center [440, 349] width 149 height 37
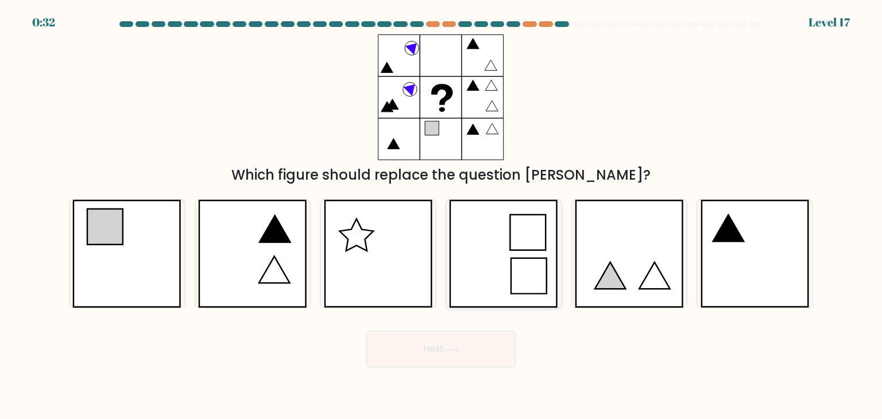
click at [485, 227] on icon at bounding box center [503, 254] width 109 height 108
click at [442, 215] on input "d." at bounding box center [441, 213] width 1 height 6
radio input "true"
click at [447, 340] on button "Next" at bounding box center [440, 349] width 149 height 37
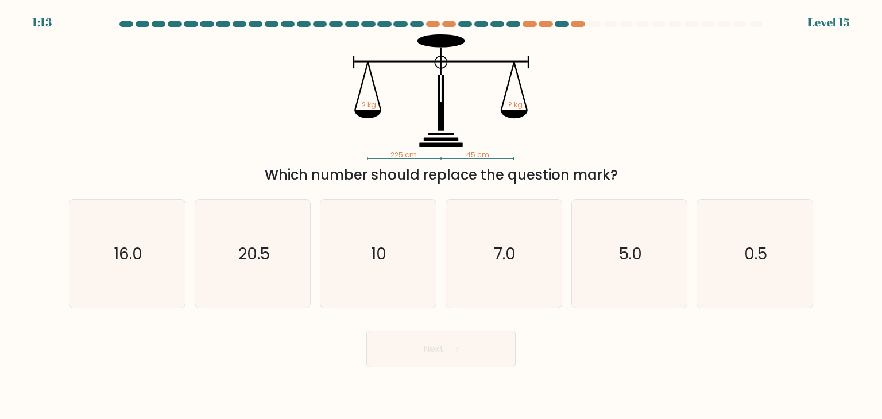
click at [412, 154] on tspan "225 cm" at bounding box center [404, 155] width 26 height 10
click at [363, 260] on icon "10" at bounding box center [378, 254] width 108 height 108
click at [441, 215] on input "c. 10" at bounding box center [441, 213] width 1 height 6
radio input "true"
click at [422, 352] on button "Next" at bounding box center [440, 349] width 149 height 37
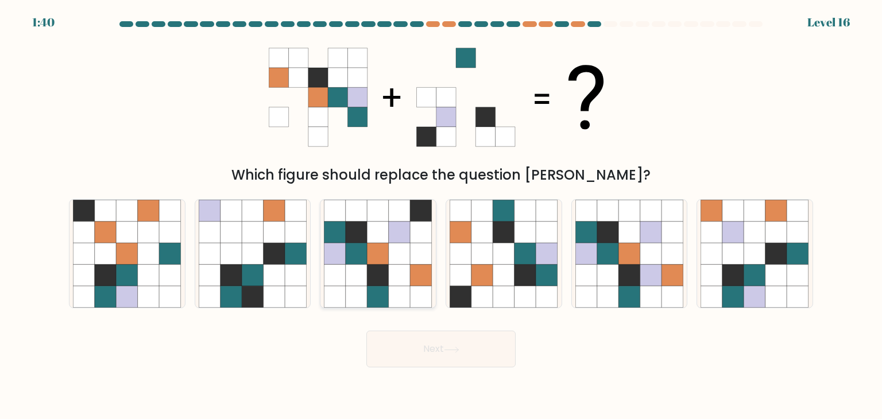
click at [381, 246] on icon at bounding box center [379, 254] width 22 height 22
click at [441, 215] on input "c." at bounding box center [441, 213] width 1 height 6
radio input "true"
click at [460, 365] on button "Next" at bounding box center [440, 349] width 149 height 37
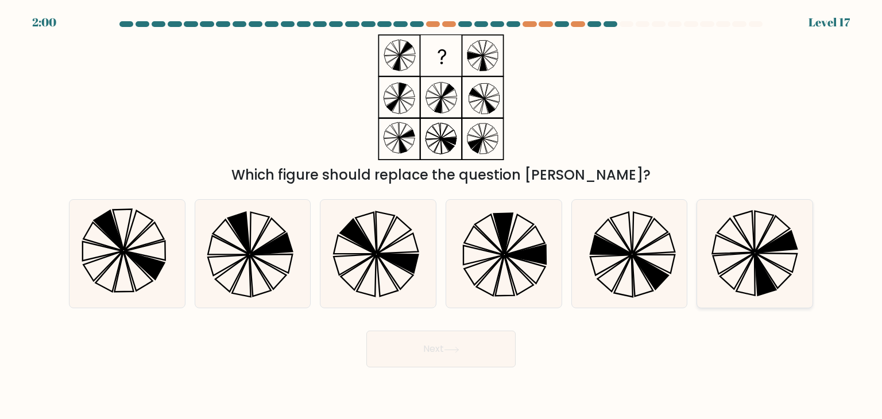
click at [720, 242] on icon at bounding box center [755, 254] width 108 height 108
click at [442, 215] on input "f." at bounding box center [441, 213] width 1 height 6
radio input "true"
click at [486, 334] on button "Next" at bounding box center [440, 349] width 149 height 37
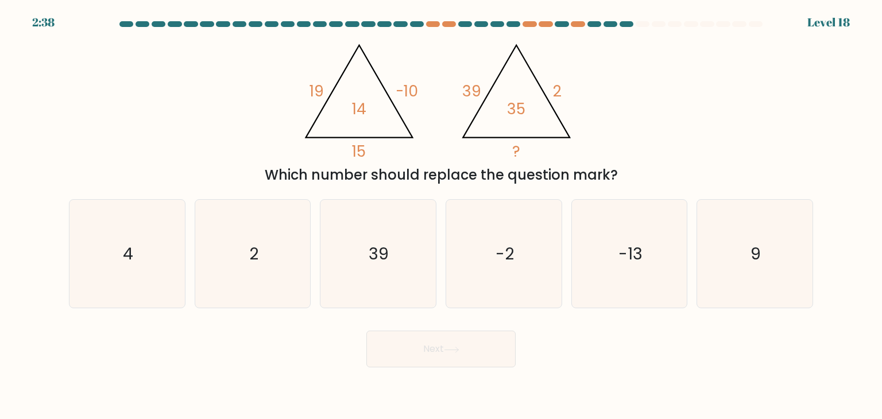
click at [619, 345] on div "Next" at bounding box center [441, 344] width 758 height 45
click at [599, 320] on form at bounding box center [441, 194] width 882 height 346
click at [356, 118] on tspan "14" at bounding box center [359, 108] width 14 height 21
click at [395, 94] on icon "@import url('https://fonts.googleapis.com/css?family=Abril+Fatface:400,100,100i…" at bounding box center [441, 97] width 290 height 126
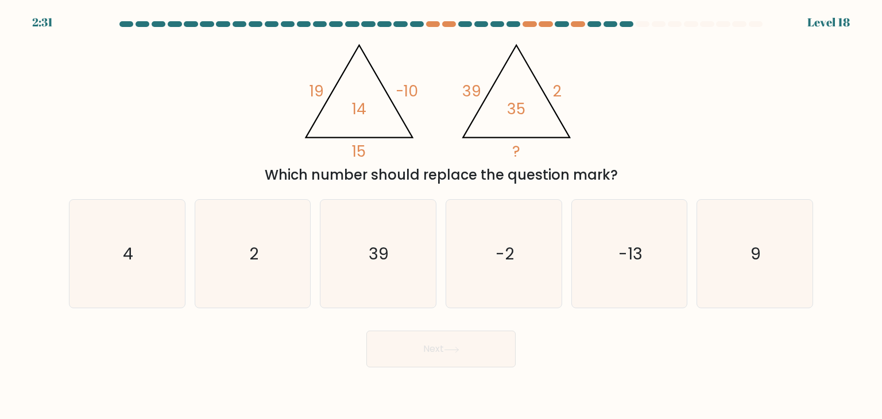
click at [354, 108] on tspan "14" at bounding box center [359, 108] width 14 height 21
click at [365, 117] on tspan "14" at bounding box center [359, 108] width 14 height 21
click at [364, 152] on tspan "15" at bounding box center [360, 151] width 14 height 21
click at [364, 151] on tspan "15" at bounding box center [360, 151] width 14 height 21
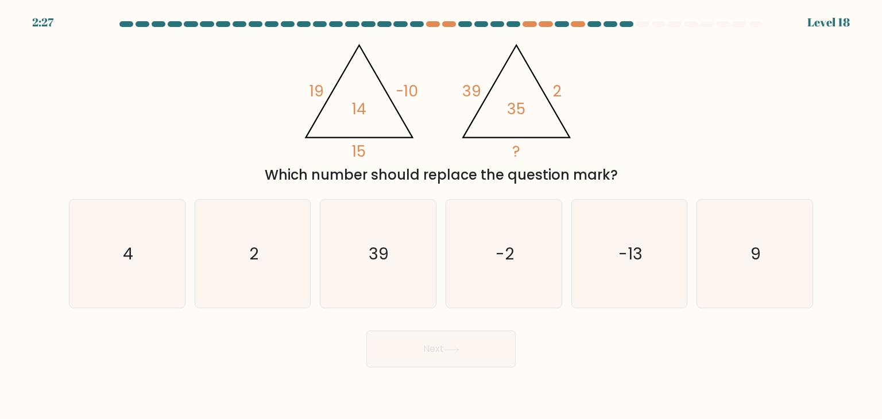
click at [364, 153] on tspan "15" at bounding box center [360, 151] width 14 height 21
click at [403, 143] on icon "@import url('https://fonts.googleapis.com/css?family=Abril+Fatface:400,100,100i…" at bounding box center [441, 97] width 290 height 126
click at [365, 152] on tspan "15" at bounding box center [360, 151] width 14 height 21
click at [387, 151] on icon "@import url('https://fonts.googleapis.com/css?family=Abril+Fatface:400,100,100i…" at bounding box center [441, 97] width 290 height 126
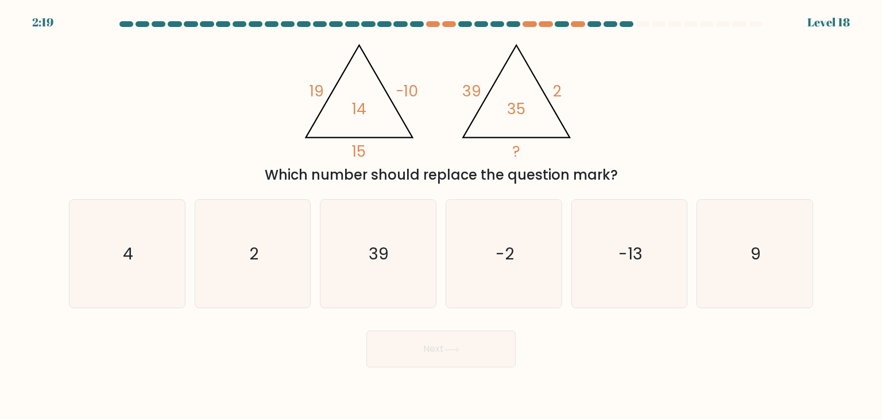
click at [361, 145] on tspan "15" at bounding box center [360, 151] width 14 height 21
click at [386, 109] on icon "@import url('https://fonts.googleapis.com/css?family=Abril+Fatface:400,100,100i…" at bounding box center [441, 97] width 290 height 126
drag, startPoint x: 352, startPoint y: 106, endPoint x: 369, endPoint y: 102, distance: 18.4
click at [369, 102] on icon "@import url('https://fonts.googleapis.com/css?family=Abril+Fatface:400,100,100i…" at bounding box center [441, 97] width 290 height 126
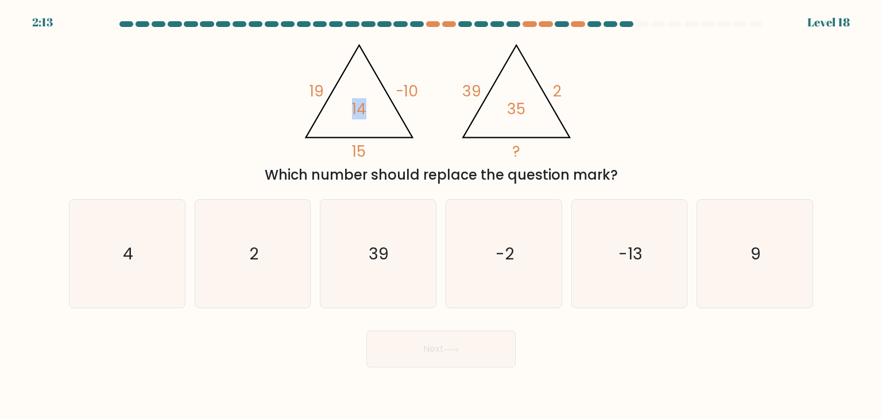
click at [365, 126] on icon "@import url('https://fonts.googleapis.com/css?family=Abril+Fatface:400,100,100i…" at bounding box center [441, 97] width 290 height 126
drag, startPoint x: 356, startPoint y: 107, endPoint x: 412, endPoint y: 95, distance: 57.7
click at [412, 95] on icon "@import url('https://fonts.googleapis.com/css?family=Abril+Fatface:400,100,100i…" at bounding box center [359, 98] width 125 height 127
click at [388, 106] on icon "@import url('https://fonts.googleapis.com/css?family=Abril+Fatface:400,100,100i…" at bounding box center [441, 97] width 290 height 126
drag, startPoint x: 352, startPoint y: 113, endPoint x: 392, endPoint y: 102, distance: 41.8
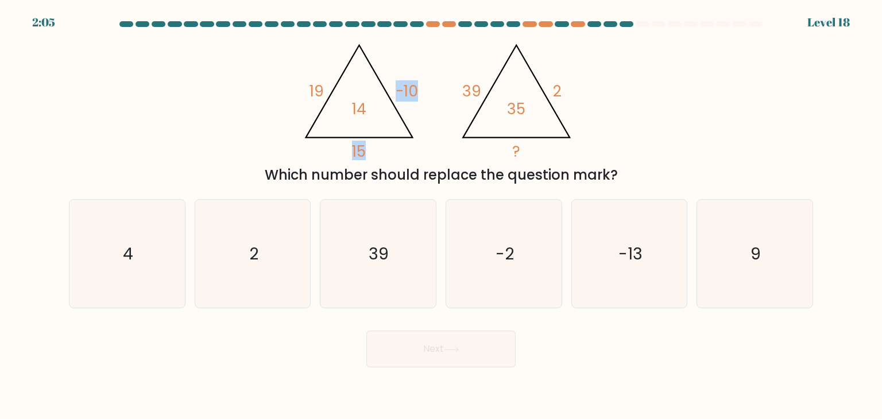
click at [392, 102] on icon "@import url('https://fonts.googleapis.com/css?family=Abril+Fatface:400,100,100i…" at bounding box center [441, 97] width 290 height 126
click at [386, 117] on icon "@import url('https://fonts.googleapis.com/css?family=Abril+Fatface:400,100,100i…" at bounding box center [441, 97] width 290 height 126
click at [379, 136] on icon "@import url('https://fonts.googleapis.com/css?family=Abril+Fatface:400,100,100i…" at bounding box center [441, 97] width 290 height 126
click at [249, 311] on form at bounding box center [441, 194] width 882 height 346
click at [259, 292] on icon "2" at bounding box center [253, 254] width 108 height 108
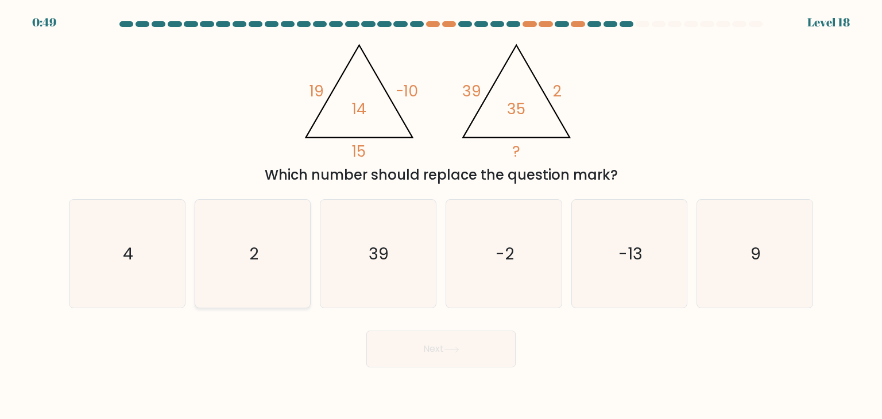
click at [441, 215] on input "b. 2" at bounding box center [441, 213] width 1 height 6
radio input "true"
click at [361, 113] on tspan "14" at bounding box center [359, 108] width 14 height 21
click at [460, 352] on icon at bounding box center [452, 350] width 16 height 6
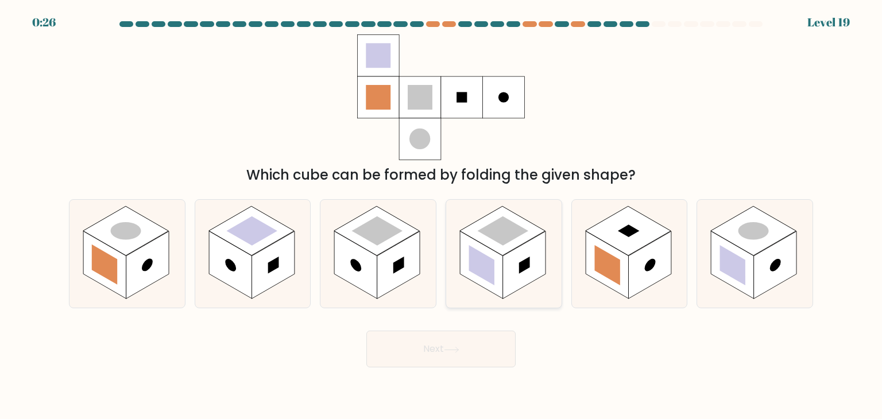
click at [484, 237] on rect at bounding box center [503, 230] width 86 height 49
click at [442, 215] on input "d." at bounding box center [441, 213] width 1 height 6
radio input "true"
click at [460, 348] on icon at bounding box center [452, 350] width 16 height 6
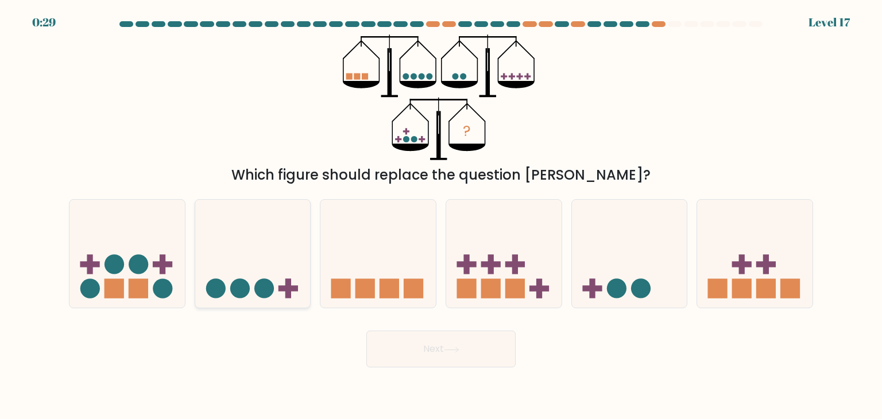
click at [258, 214] on icon at bounding box center [252, 253] width 115 height 95
click at [441, 214] on input "b." at bounding box center [441, 213] width 1 height 6
radio input "true"
click at [427, 369] on body "0:28 Level 17" at bounding box center [441, 209] width 882 height 419
click at [433, 348] on button "Next" at bounding box center [440, 349] width 149 height 37
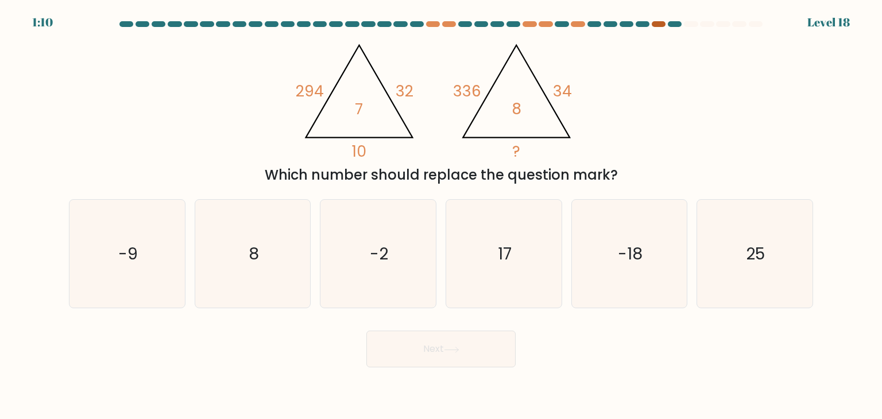
click at [659, 21] on div at bounding box center [659, 24] width 14 height 6
drag, startPoint x: 296, startPoint y: 83, endPoint x: 332, endPoint y: 82, distance: 35.7
click at [332, 83] on icon "@import url('https://fonts.googleapis.com/css?family=Abril+Fatface:400,100,100i…" at bounding box center [441, 97] width 290 height 126
drag, startPoint x: 396, startPoint y: 87, endPoint x: 413, endPoint y: 86, distance: 17.3
click at [413, 86] on tspan "32" at bounding box center [405, 90] width 18 height 21
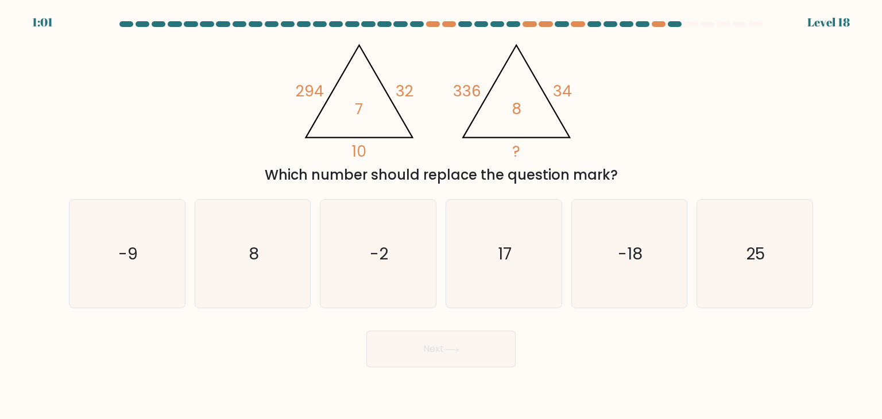
click at [352, 122] on icon "@import url('https://fonts.googleapis.com/css?family=Abril+Fatface:400,100,100i…" at bounding box center [441, 97] width 290 height 126
drag, startPoint x: 297, startPoint y: 88, endPoint x: 325, endPoint y: 87, distance: 27.6
click at [325, 87] on div "@import url('https://fonts.googleapis.com/css?family=Abril+Fatface:400,100,100i…" at bounding box center [441, 109] width 758 height 151
click at [370, 88] on icon "@import url('https://fonts.googleapis.com/css?family=Abril+Fatface:400,100,100i…" at bounding box center [441, 97] width 290 height 126
drag, startPoint x: 453, startPoint y: 89, endPoint x: 480, endPoint y: 91, distance: 27.6
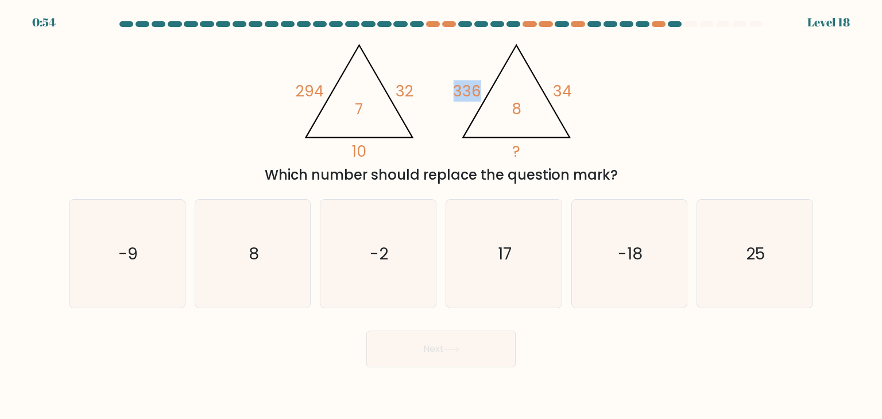
click at [480, 91] on icon "@import url('https://fonts.googleapis.com/css?family=Abril+Fatface:400,100,100i…" at bounding box center [441, 97] width 290 height 126
click at [483, 106] on icon "@import url('https://fonts.googleapis.com/css?family=Abril+Fatface:400,100,100i…" at bounding box center [441, 97] width 290 height 126
click at [512, 107] on tspan "8" at bounding box center [517, 108] width 10 height 21
click at [453, 87] on icon "@import url('https://fonts.googleapis.com/css?family=Abril+Fatface:400,100,100i…" at bounding box center [441, 97] width 290 height 126
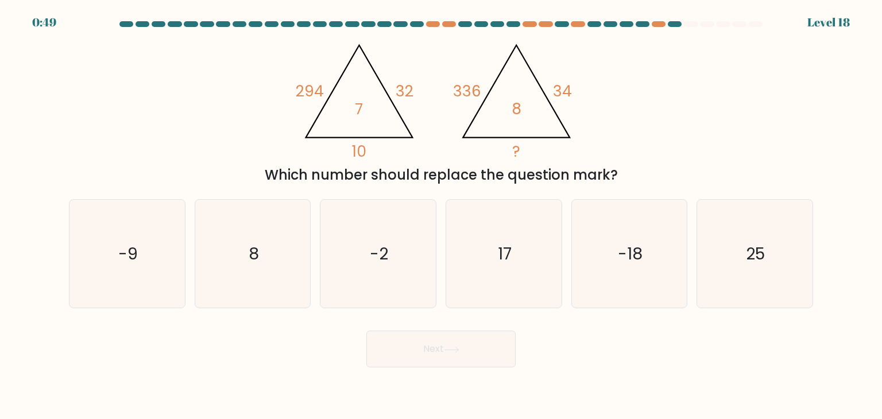
click at [550, 88] on icon "@import url('https://fonts.googleapis.com/css?family=Abril+Fatface:400,100,100i…" at bounding box center [441, 97] width 290 height 126
drag, startPoint x: 295, startPoint y: 246, endPoint x: 338, endPoint y: 292, distance: 63.0
click at [296, 246] on icon "8" at bounding box center [253, 254] width 108 height 108
click at [441, 215] on input "b. 8" at bounding box center [441, 213] width 1 height 6
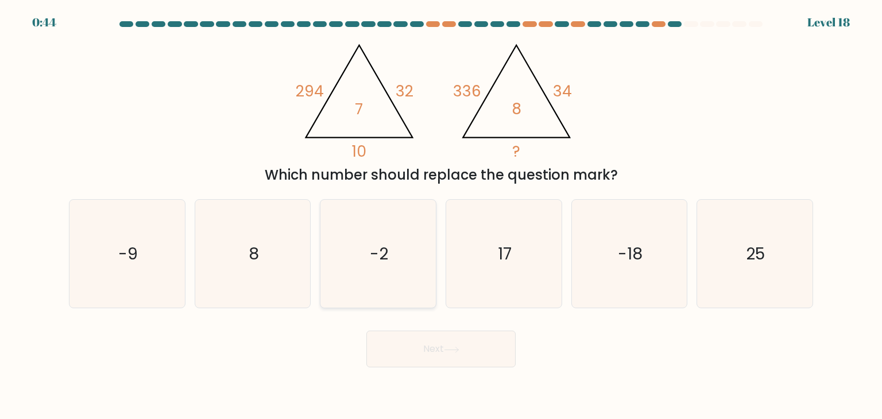
radio input "true"
click at [391, 339] on button "Next" at bounding box center [440, 349] width 149 height 37
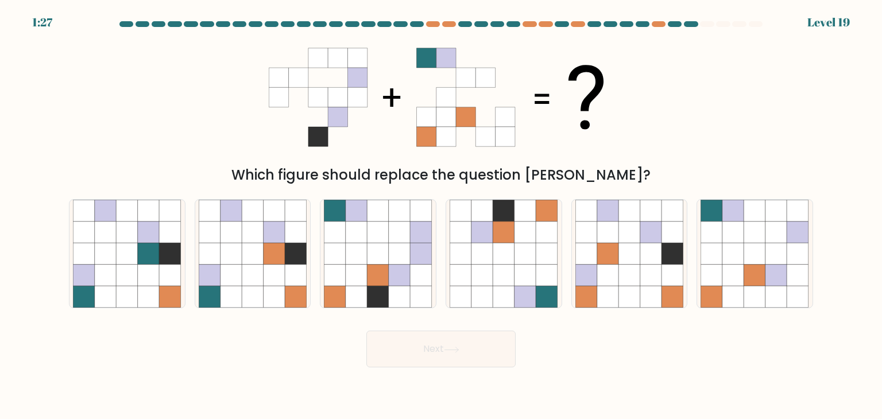
click at [449, 77] on icon at bounding box center [447, 78] width 20 height 20
click at [277, 277] on icon at bounding box center [275, 276] width 22 height 22
click at [441, 215] on input "b." at bounding box center [441, 213] width 1 height 6
radio input "true"
click at [488, 349] on button "Next" at bounding box center [440, 349] width 149 height 37
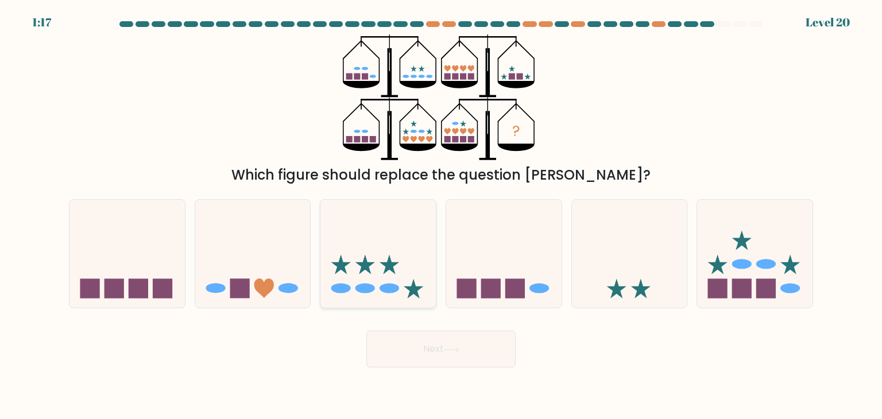
click at [377, 263] on icon at bounding box center [378, 253] width 115 height 95
click at [441, 215] on input "c." at bounding box center [441, 213] width 1 height 6
radio input "true"
click at [415, 338] on button "Next" at bounding box center [440, 349] width 149 height 37
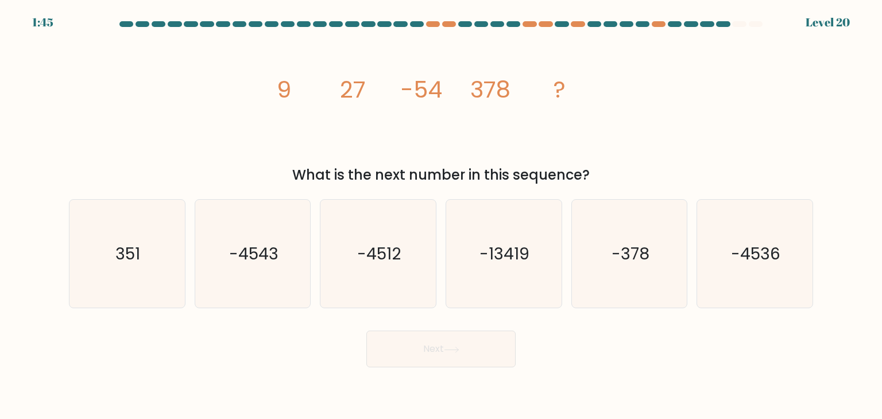
click at [457, 82] on icon "image/svg+xml 9 27 -54 378 ?" at bounding box center [441, 97] width 345 height 126
click at [537, 80] on icon "image/svg+xml 9 27 -54 378 ?" at bounding box center [441, 97] width 345 height 126
click at [355, 96] on tspan "27" at bounding box center [353, 90] width 26 height 32
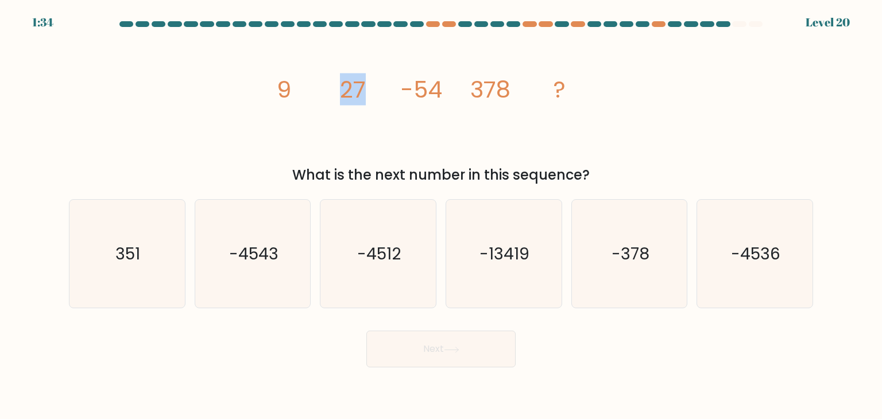
click at [359, 98] on tspan "27" at bounding box center [353, 90] width 26 height 32
click at [371, 113] on icon "image/svg+xml 9 27 -54 378 ?" at bounding box center [441, 97] width 345 height 126
click at [420, 95] on tspan "-54" at bounding box center [421, 90] width 41 height 32
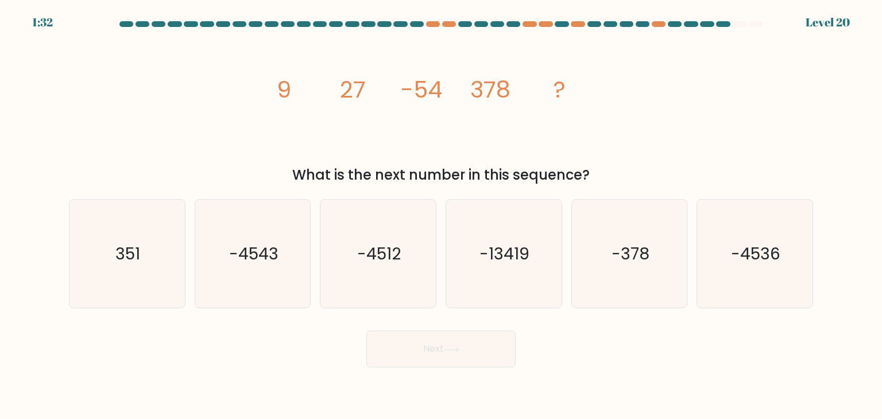
click at [347, 96] on tspan "27" at bounding box center [353, 90] width 26 height 32
click at [431, 88] on tspan "-54" at bounding box center [421, 90] width 41 height 32
click at [450, 105] on icon "image/svg+xml 9 27 -54 378 ?" at bounding box center [441, 97] width 345 height 126
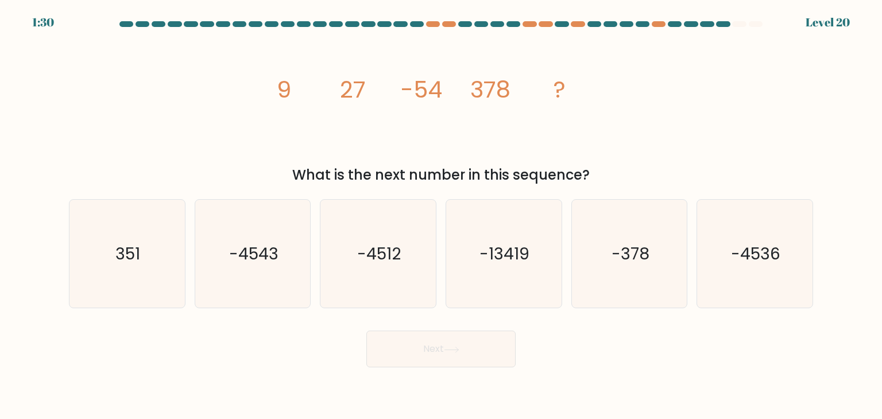
click at [450, 105] on icon "image/svg+xml 9 27 -54 378 ?" at bounding box center [441, 97] width 345 height 126
click at [420, 90] on tspan "-54" at bounding box center [421, 90] width 41 height 32
click at [440, 106] on icon "image/svg+xml 9 27 -54 378 ?" at bounding box center [441, 97] width 345 height 126
click at [435, 90] on tspan "-54" at bounding box center [421, 90] width 41 height 32
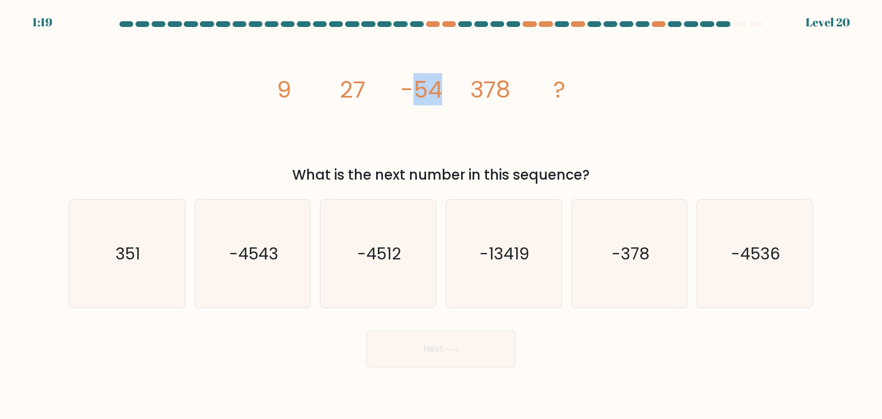
click at [435, 90] on tspan "-54" at bounding box center [421, 90] width 41 height 32
click at [470, 94] on tspan "378" at bounding box center [490, 90] width 40 height 32
click at [361, 95] on tspan "27" at bounding box center [353, 90] width 26 height 32
click at [363, 92] on tspan "27" at bounding box center [353, 90] width 26 height 32
click at [331, 92] on icon "image/svg+xml 9 27 -54 378 ?" at bounding box center [441, 97] width 345 height 126
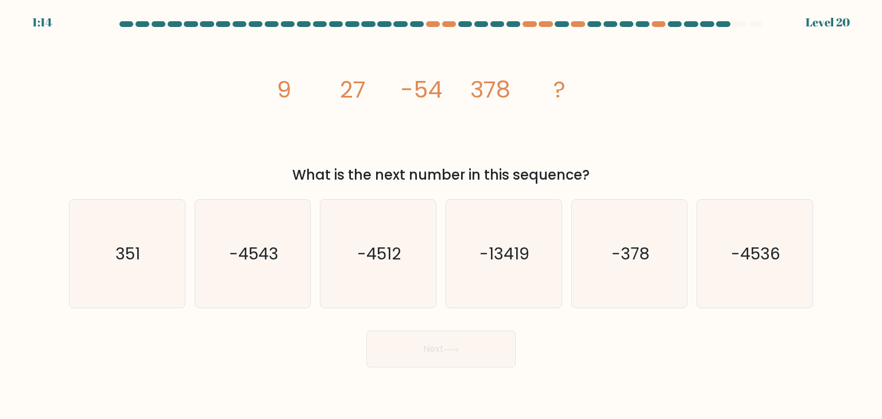
click at [342, 97] on icon "image/svg+xml 9 27 -54 378 ?" at bounding box center [441, 97] width 345 height 126
click at [472, 97] on tspan "378" at bounding box center [490, 90] width 40 height 32
click at [519, 118] on icon "image/svg+xml 9 27 -54 378 ?" at bounding box center [441, 97] width 345 height 126
drag, startPoint x: 295, startPoint y: 102, endPoint x: 333, endPoint y: 95, distance: 39.0
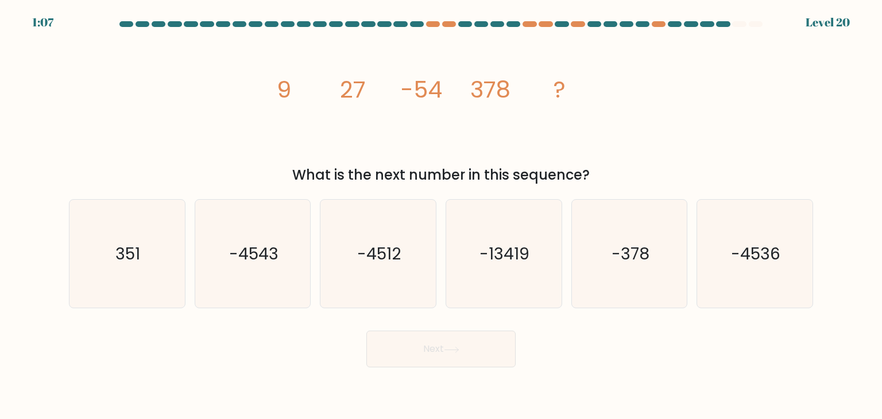
click at [329, 97] on icon "image/svg+xml 9 27 -54 378 ?" at bounding box center [441, 97] width 345 height 126
drag, startPoint x: 469, startPoint y: 95, endPoint x: 510, endPoint y: 92, distance: 41.4
click at [510, 92] on icon "image/svg+xml 9 27 -54 378 ?" at bounding box center [441, 97] width 345 height 126
click at [580, 117] on icon "image/svg+xml 9 27 -54 378 ?" at bounding box center [441, 97] width 345 height 126
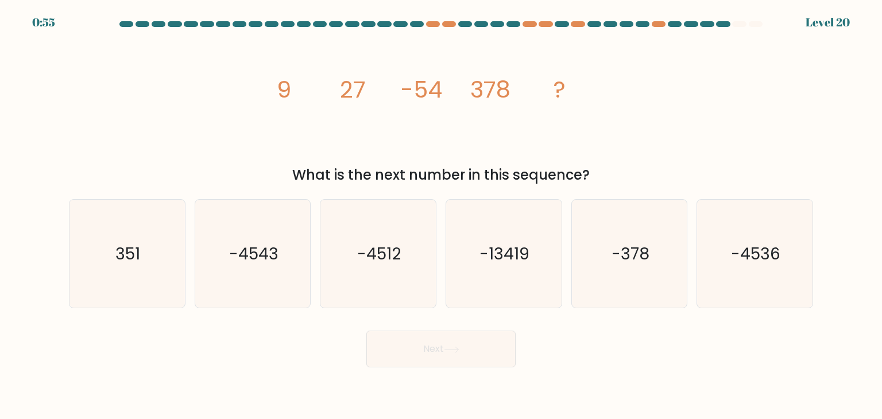
click at [580, 117] on icon "image/svg+xml 9 27 -54 378 ?" at bounding box center [441, 97] width 345 height 126
click at [491, 90] on tspan "378" at bounding box center [490, 90] width 40 height 32
click at [395, 219] on icon "-4512" at bounding box center [378, 254] width 108 height 108
click at [441, 215] on input "c. -4512" at bounding box center [441, 213] width 1 height 6
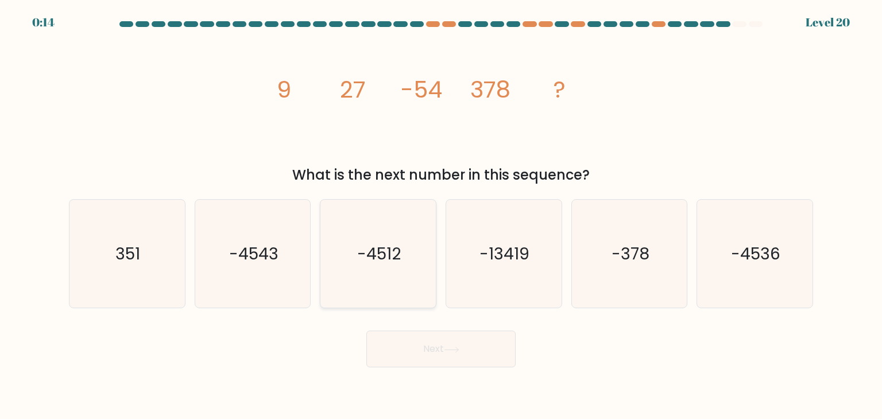
radio input "true"
click at [456, 348] on icon at bounding box center [452, 350] width 16 height 6
click at [461, 354] on button "Next" at bounding box center [440, 349] width 149 height 37
click at [466, 345] on button "Next" at bounding box center [440, 349] width 149 height 37
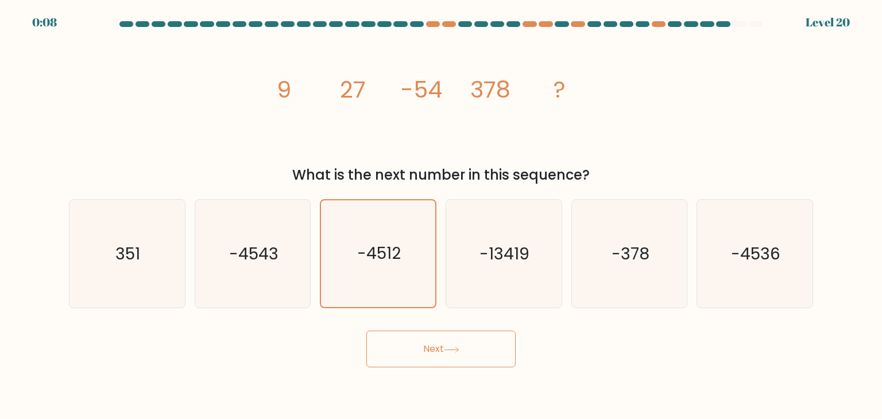
click at [466, 345] on button "Next" at bounding box center [440, 349] width 149 height 37
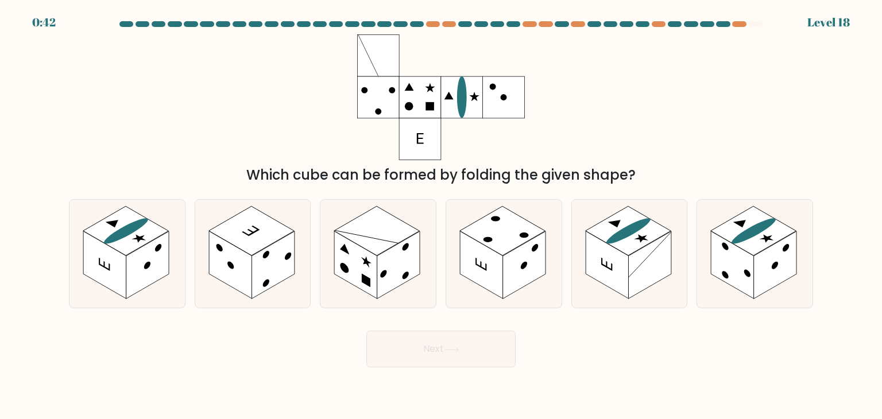
click at [447, 132] on icon at bounding box center [441, 97] width 168 height 126
click at [407, 214] on icon at bounding box center [378, 254] width 115 height 108
click at [441, 214] on input "c." at bounding box center [441, 213] width 1 height 6
radio input "true"
click at [130, 215] on rect at bounding box center [126, 230] width 86 height 49
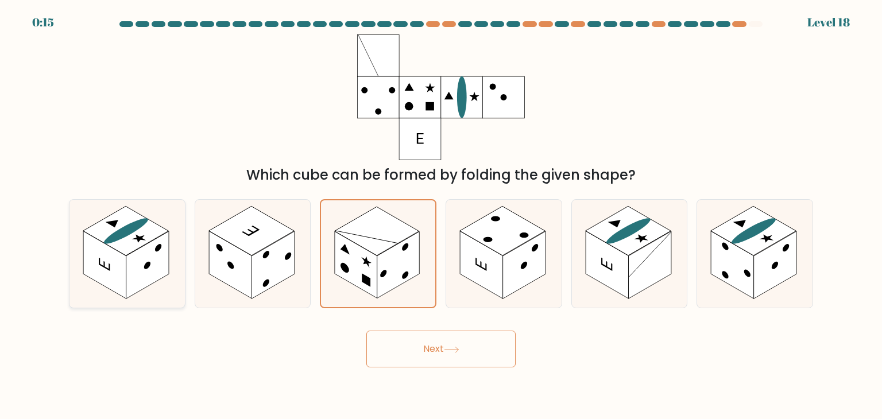
click at [441, 215] on input "a." at bounding box center [441, 213] width 1 height 6
radio input "true"
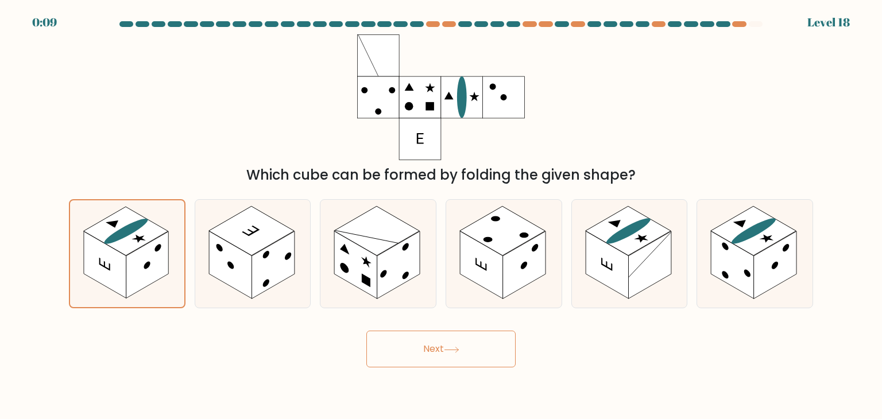
click at [461, 371] on body "0:09 Level 18" at bounding box center [441, 209] width 882 height 419
click at [454, 354] on button "Next" at bounding box center [440, 349] width 149 height 37
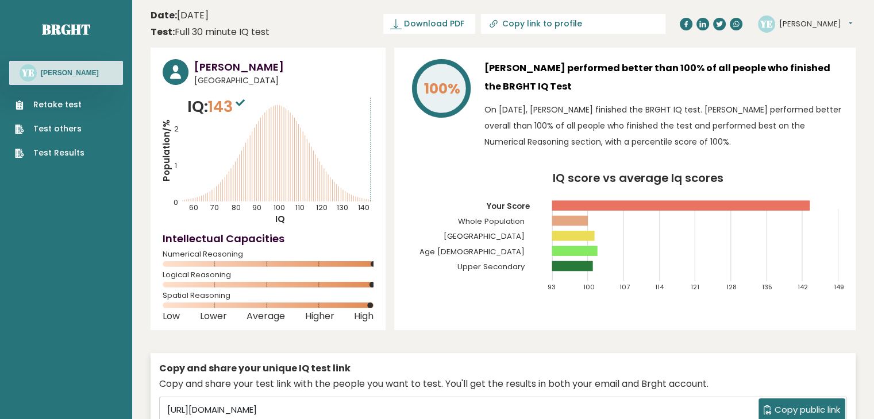
scroll to position [80, 0]
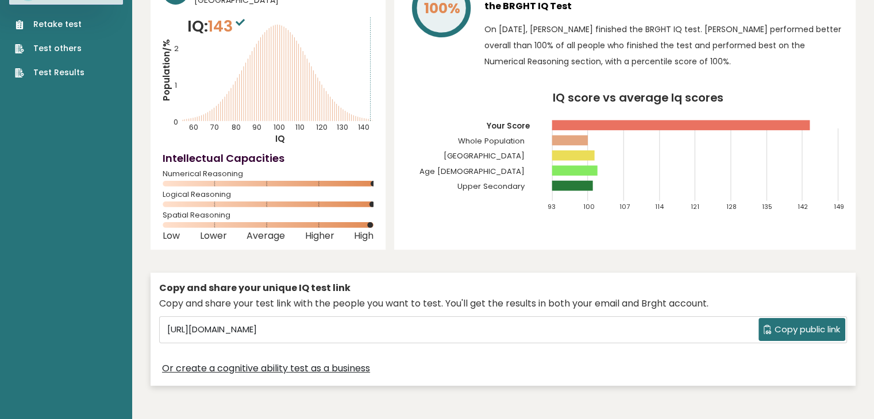
click at [568, 173] on rect at bounding box center [574, 170] width 45 height 10
click at [569, 136] on rect at bounding box center [570, 141] width 36 height 10
click at [568, 156] on rect at bounding box center [573, 155] width 43 height 10
click at [593, 157] on rect at bounding box center [573, 155] width 43 height 10
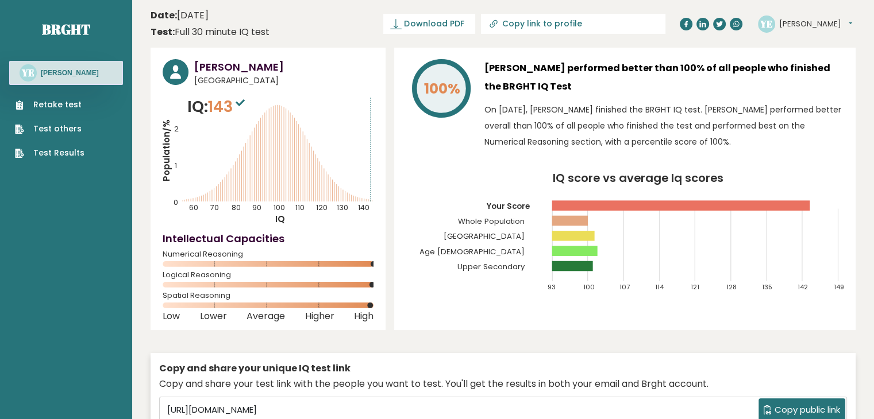
scroll to position [9, 0]
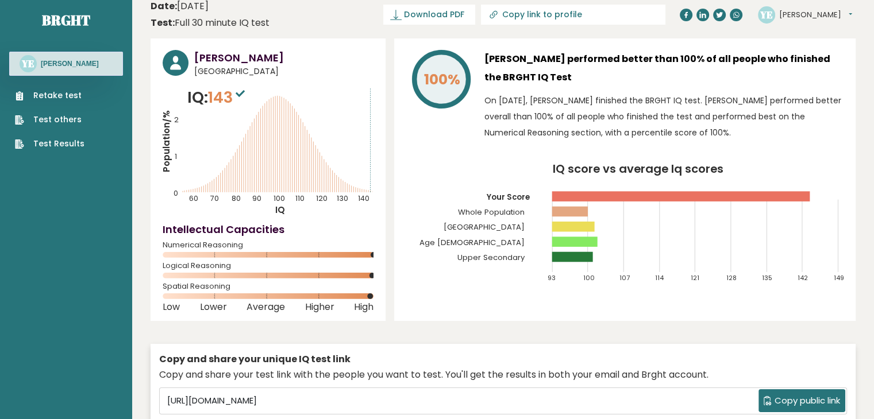
click at [798, 16] on button "[PERSON_NAME]" at bounding box center [815, 14] width 73 height 11
click at [801, 35] on link "Dashboard" at bounding box center [808, 33] width 59 height 16
